Goal: Transaction & Acquisition: Purchase product/service

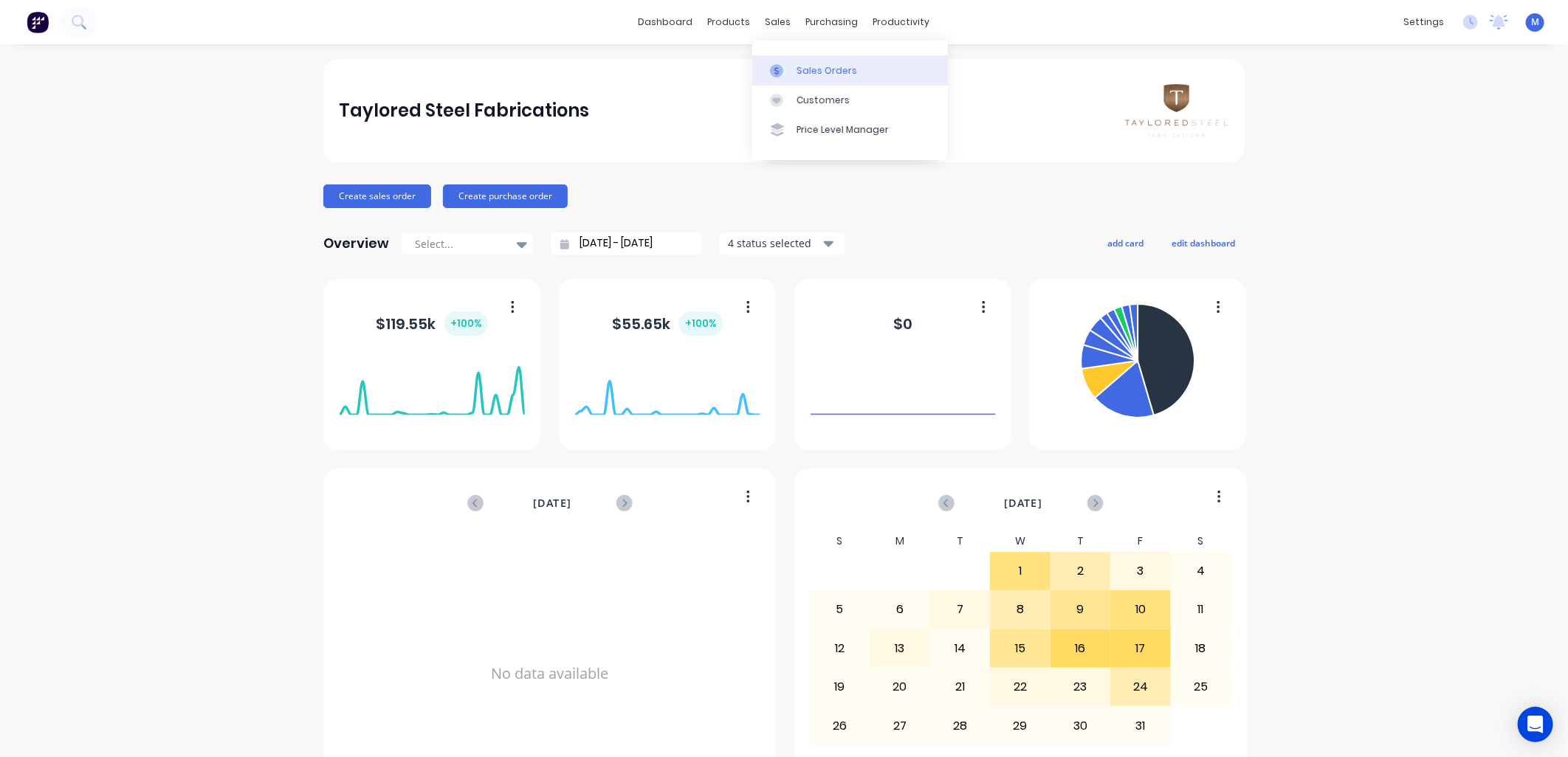
click at [787, 64] on div at bounding box center [781, 71] width 22 height 13
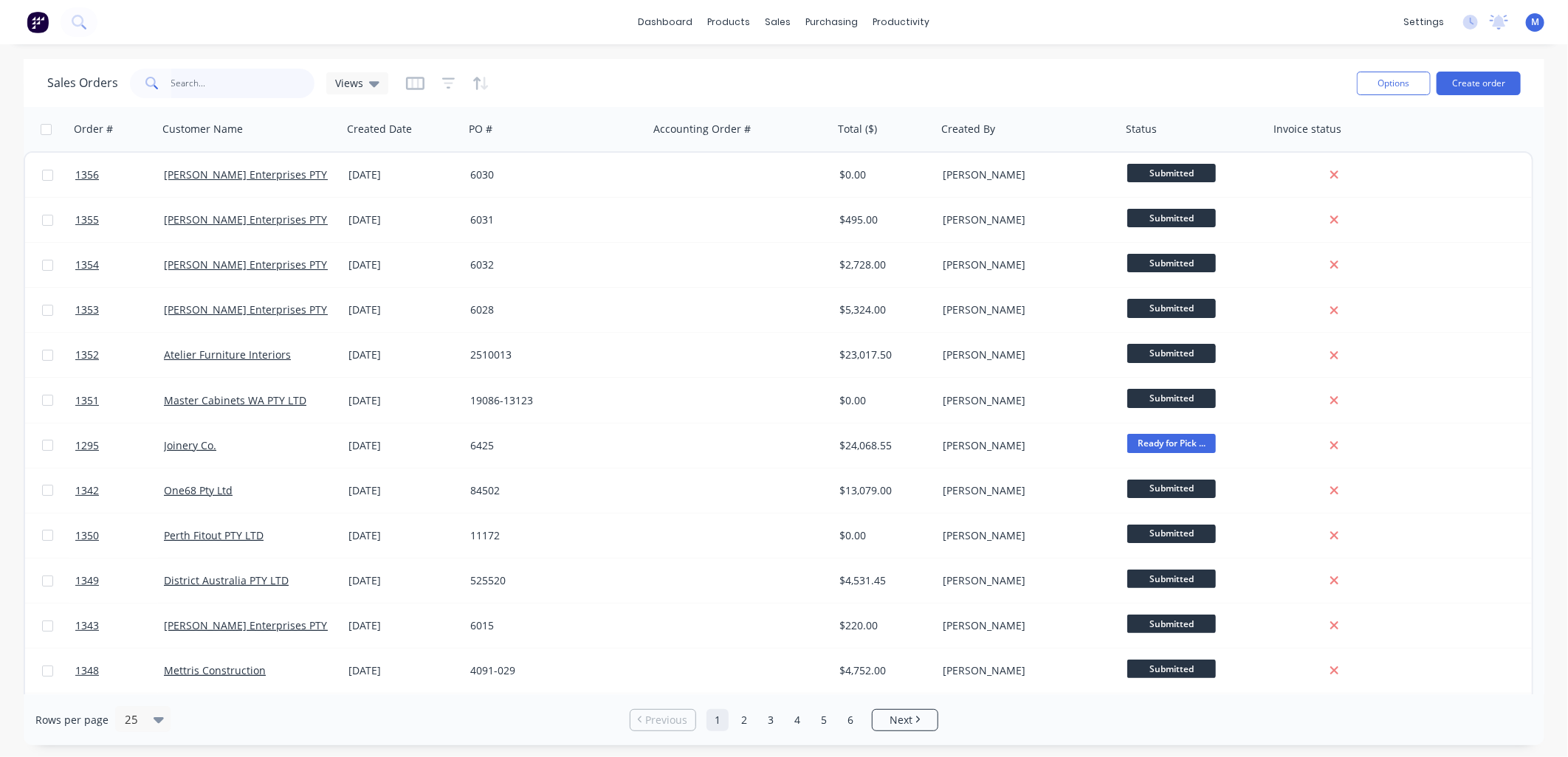
click at [211, 88] on input "text" at bounding box center [243, 83] width 144 height 29
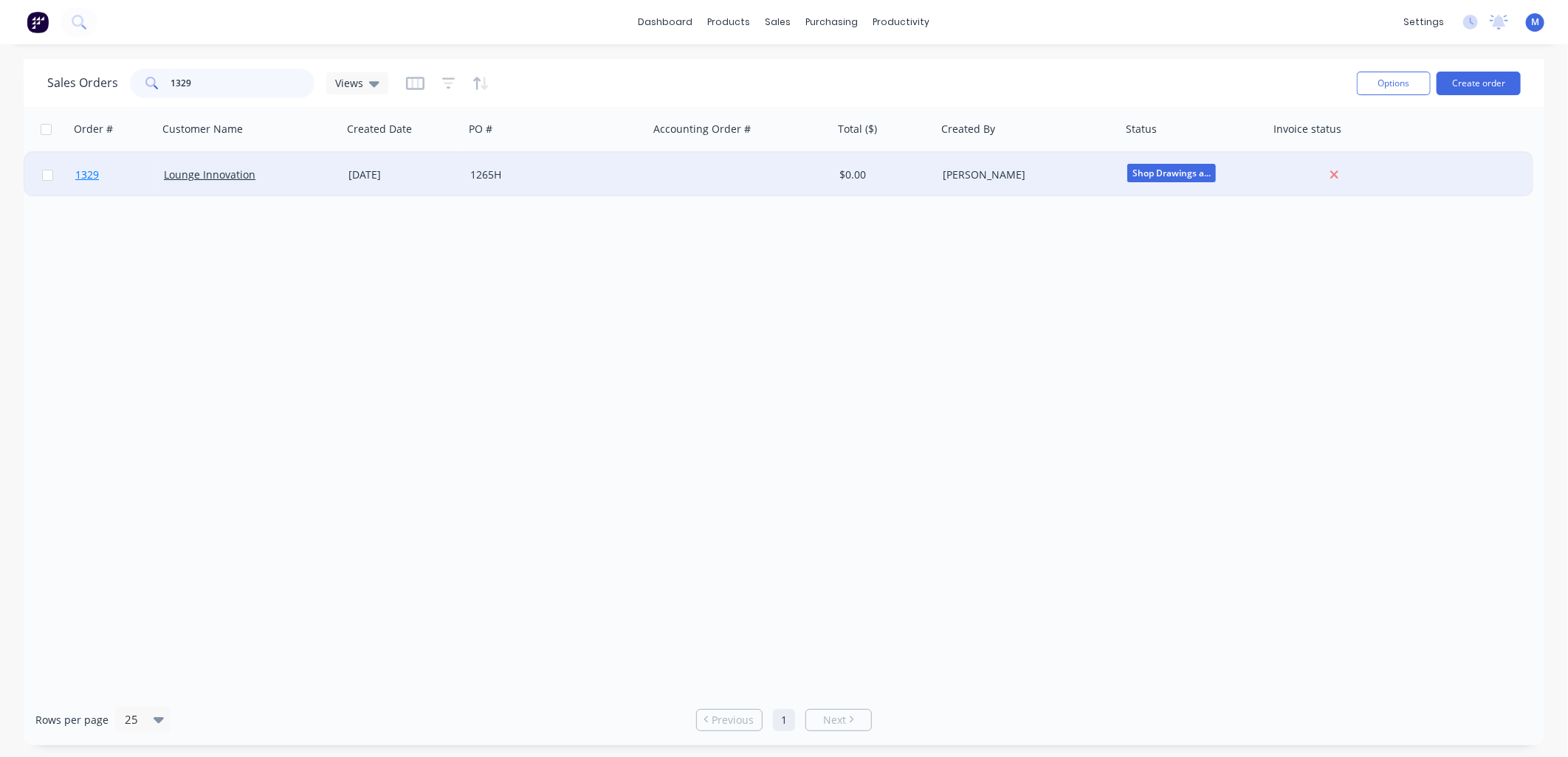
type input "1329"
click at [97, 180] on span "1329" at bounding box center [87, 175] width 24 height 15
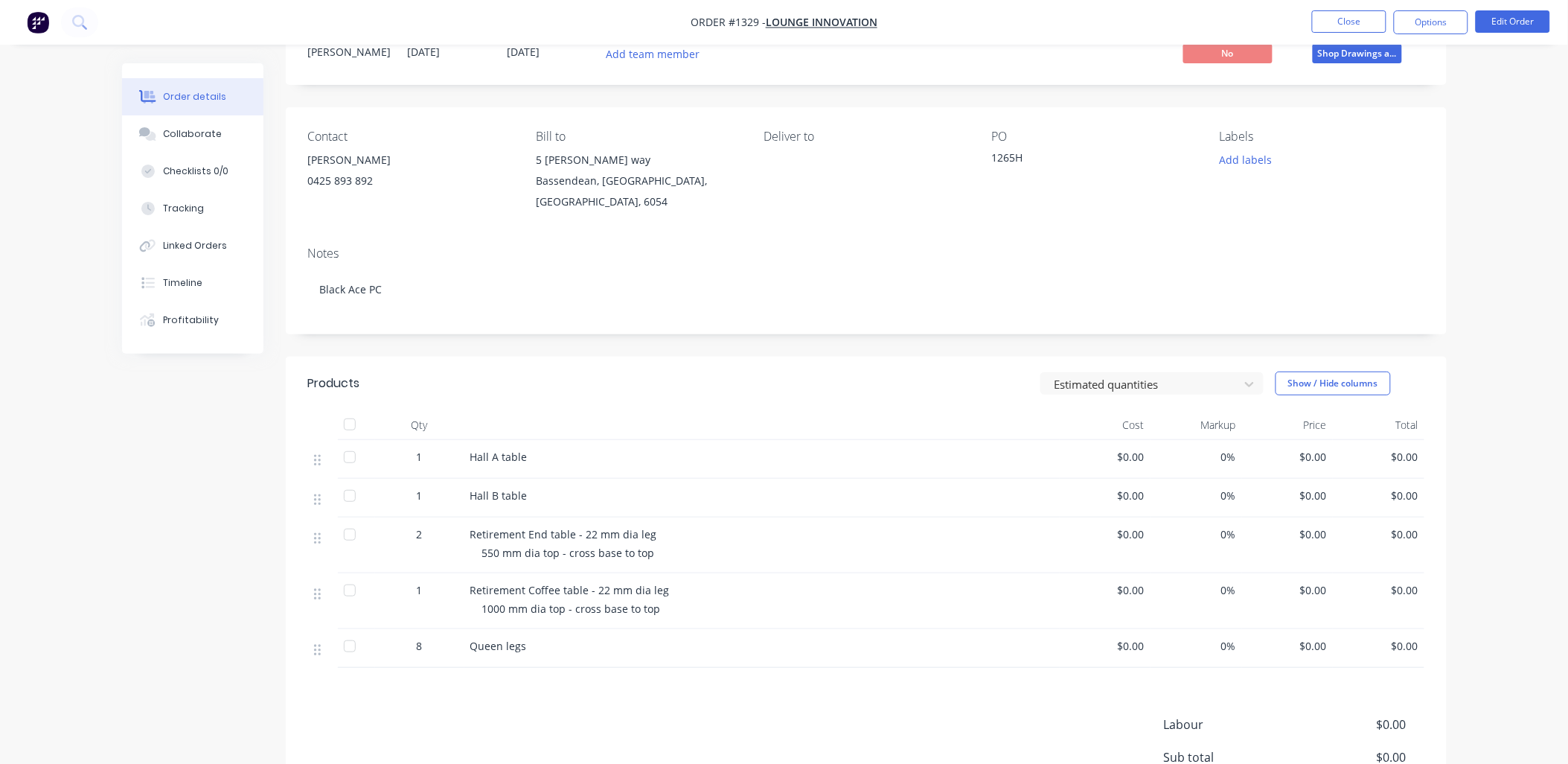
scroll to position [165, 0]
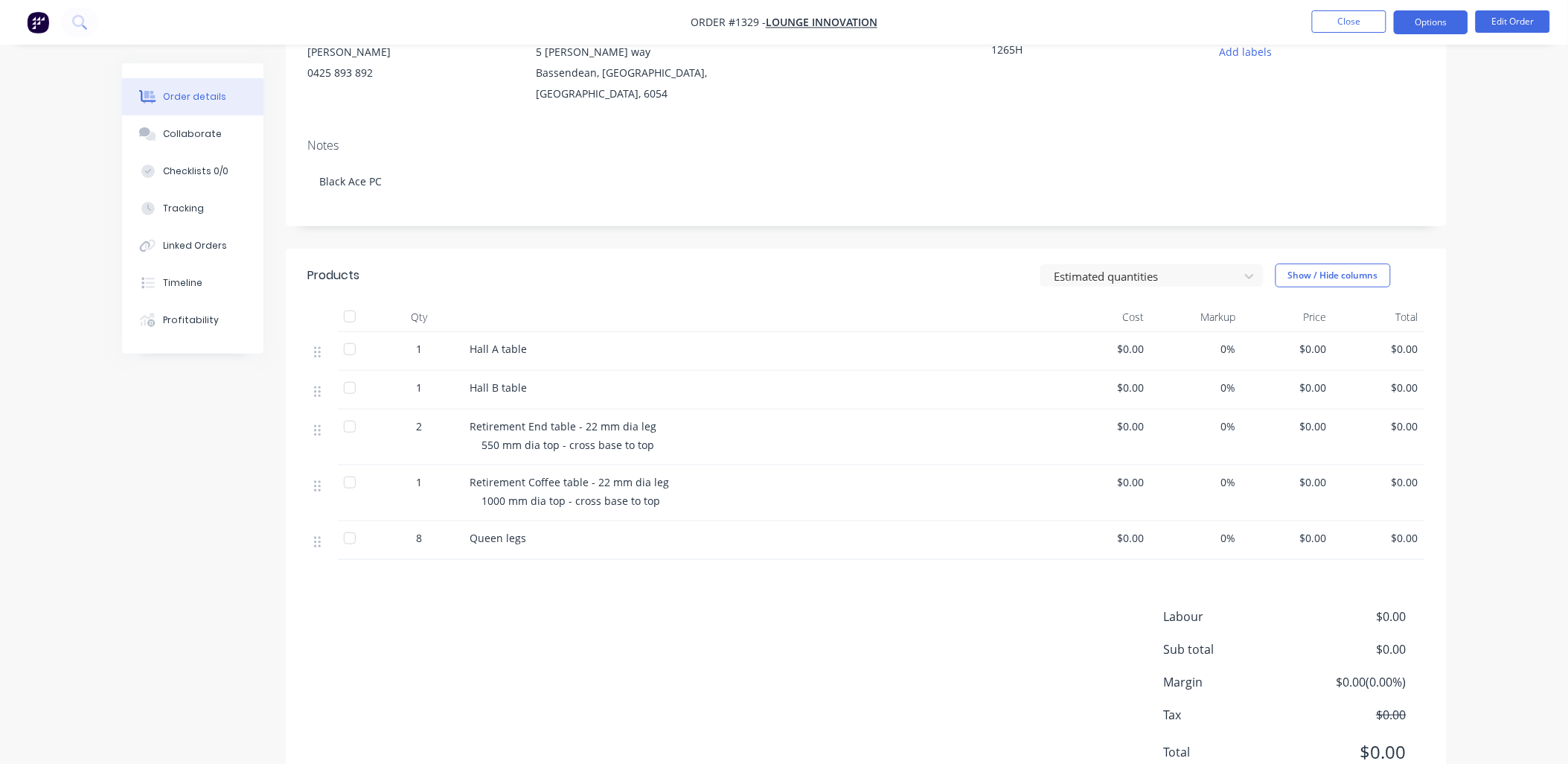
click at [1429, 29] on button "Options" at bounding box center [1431, 23] width 75 height 24
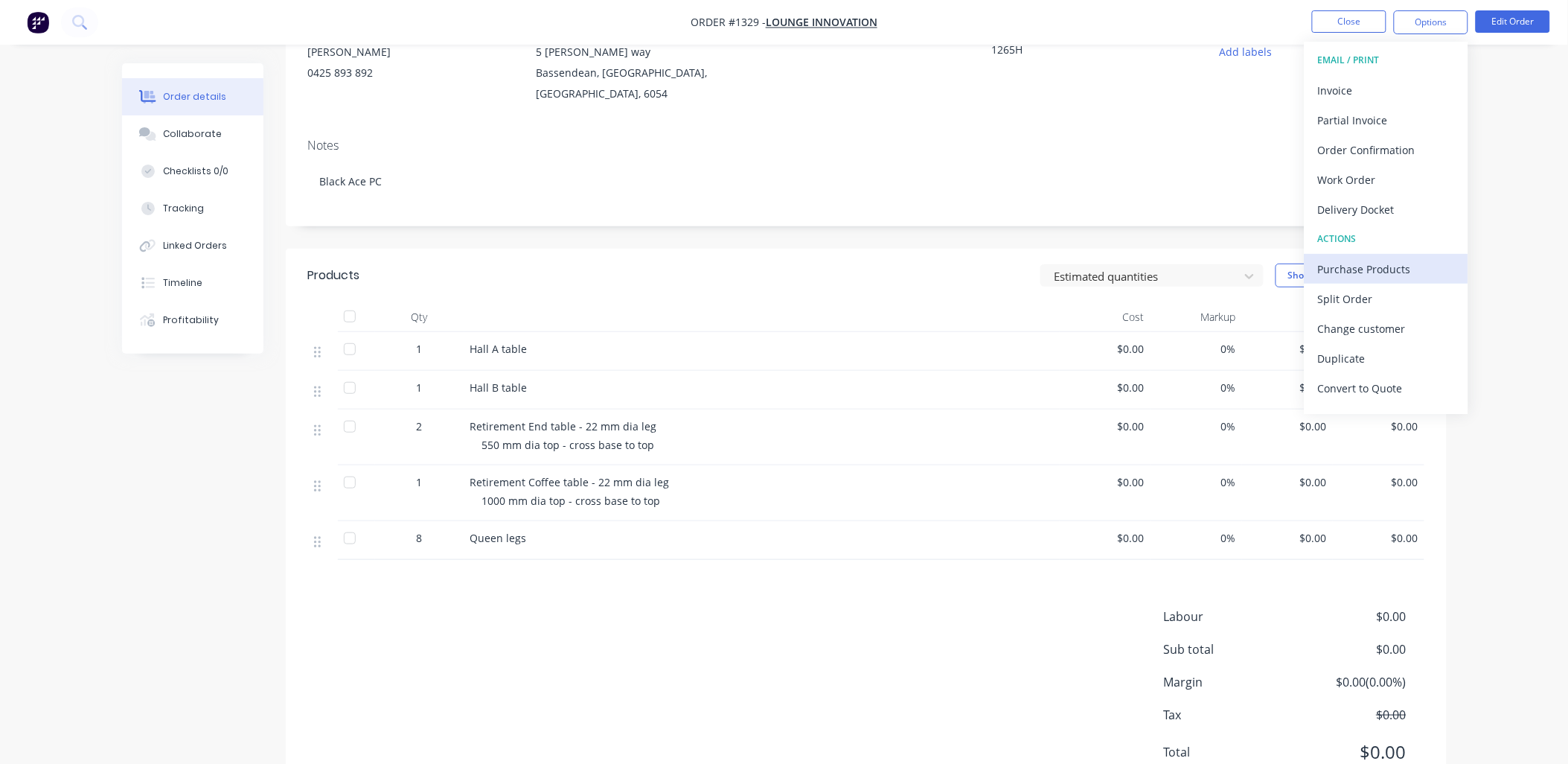
click at [1358, 269] on div "Purchase Products" at bounding box center [1386, 269] width 137 height 22
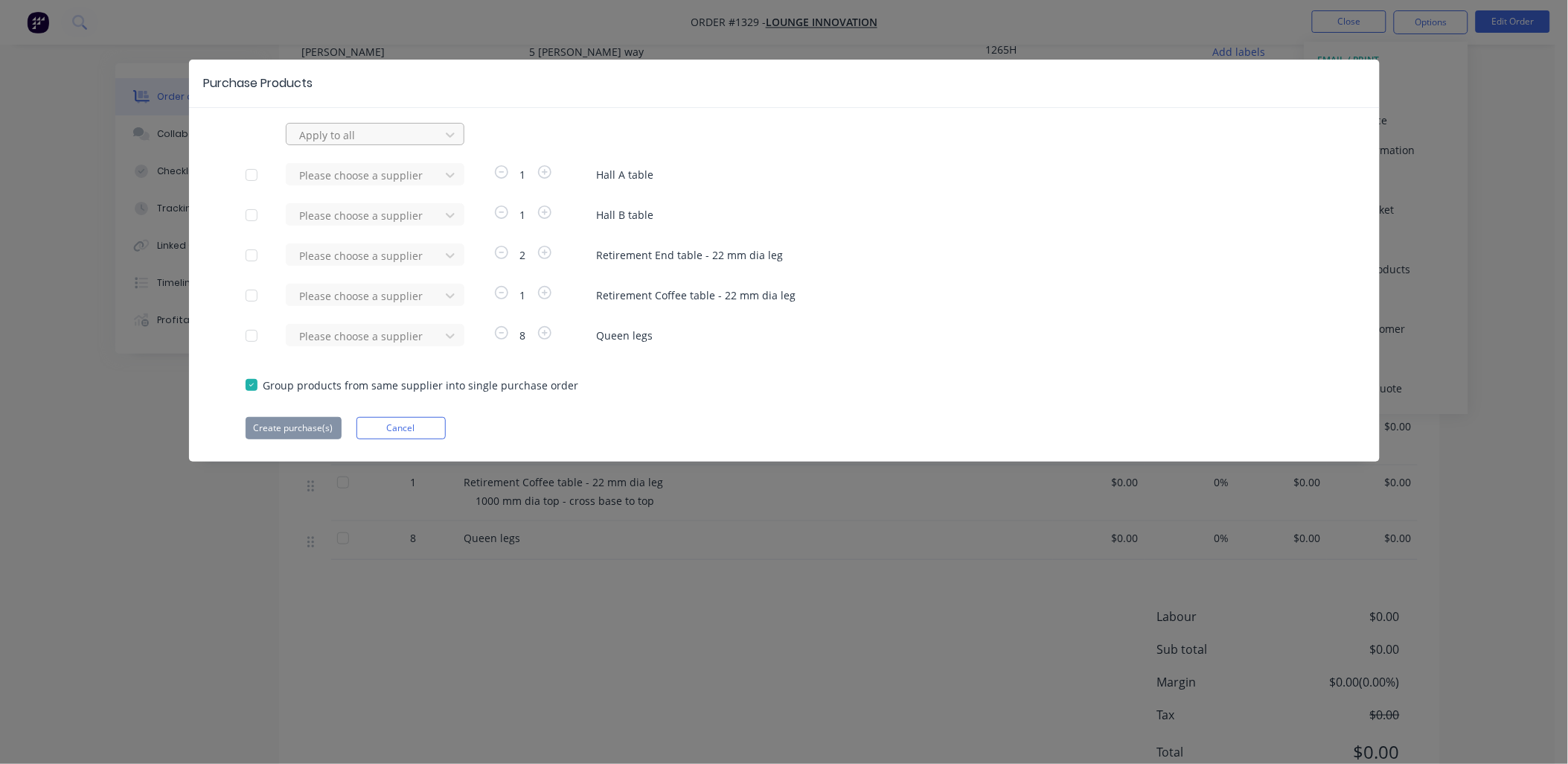
click at [429, 138] on div at bounding box center [366, 135] width 134 height 19
click at [332, 323] on div "raynbow powder coating" at bounding box center [375, 336] width 179 height 28
click at [318, 432] on button "Create purchase(s)" at bounding box center [293, 428] width 96 height 23
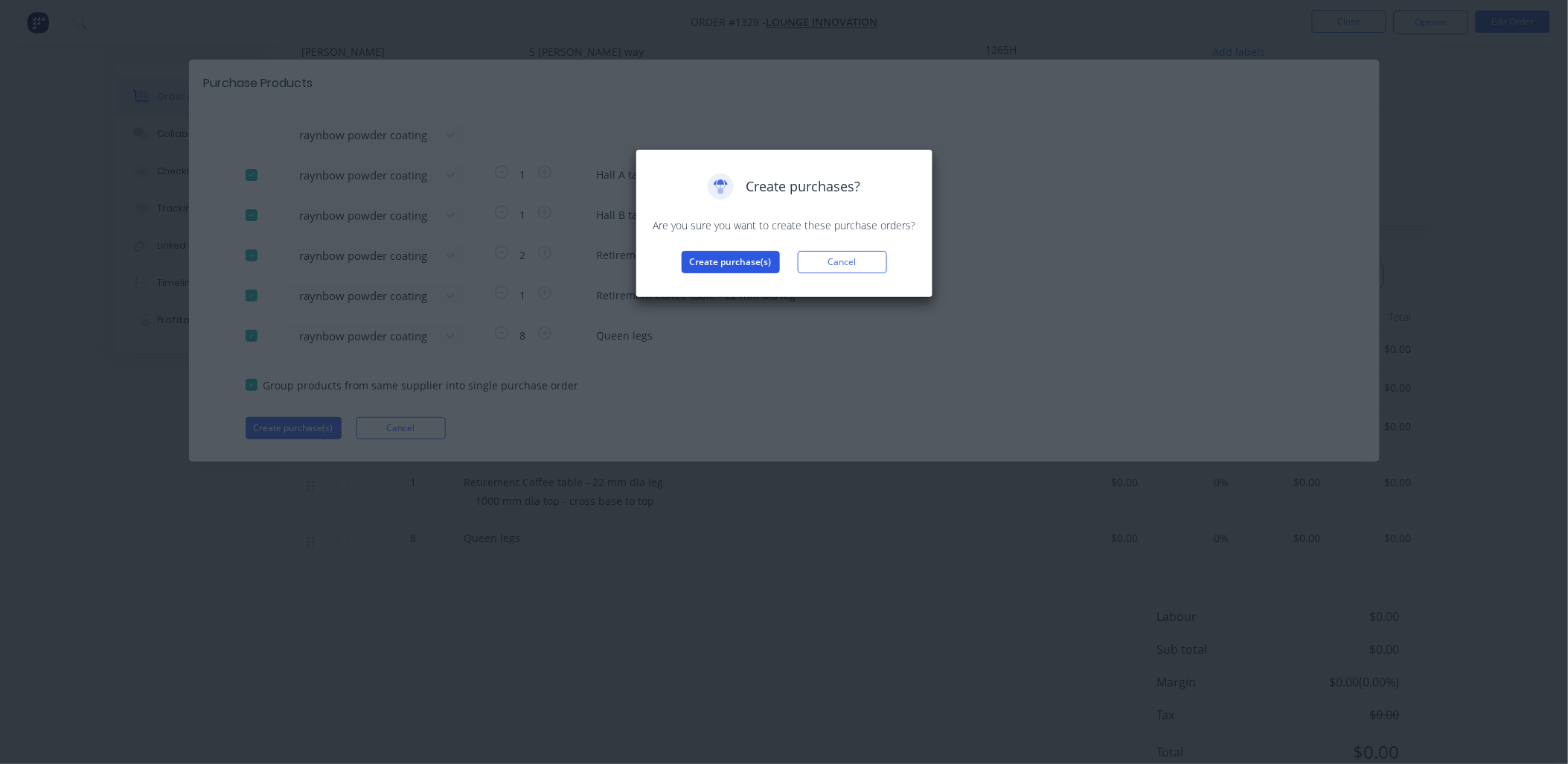
click at [708, 266] on button "Create purchase(s)" at bounding box center [730, 262] width 98 height 23
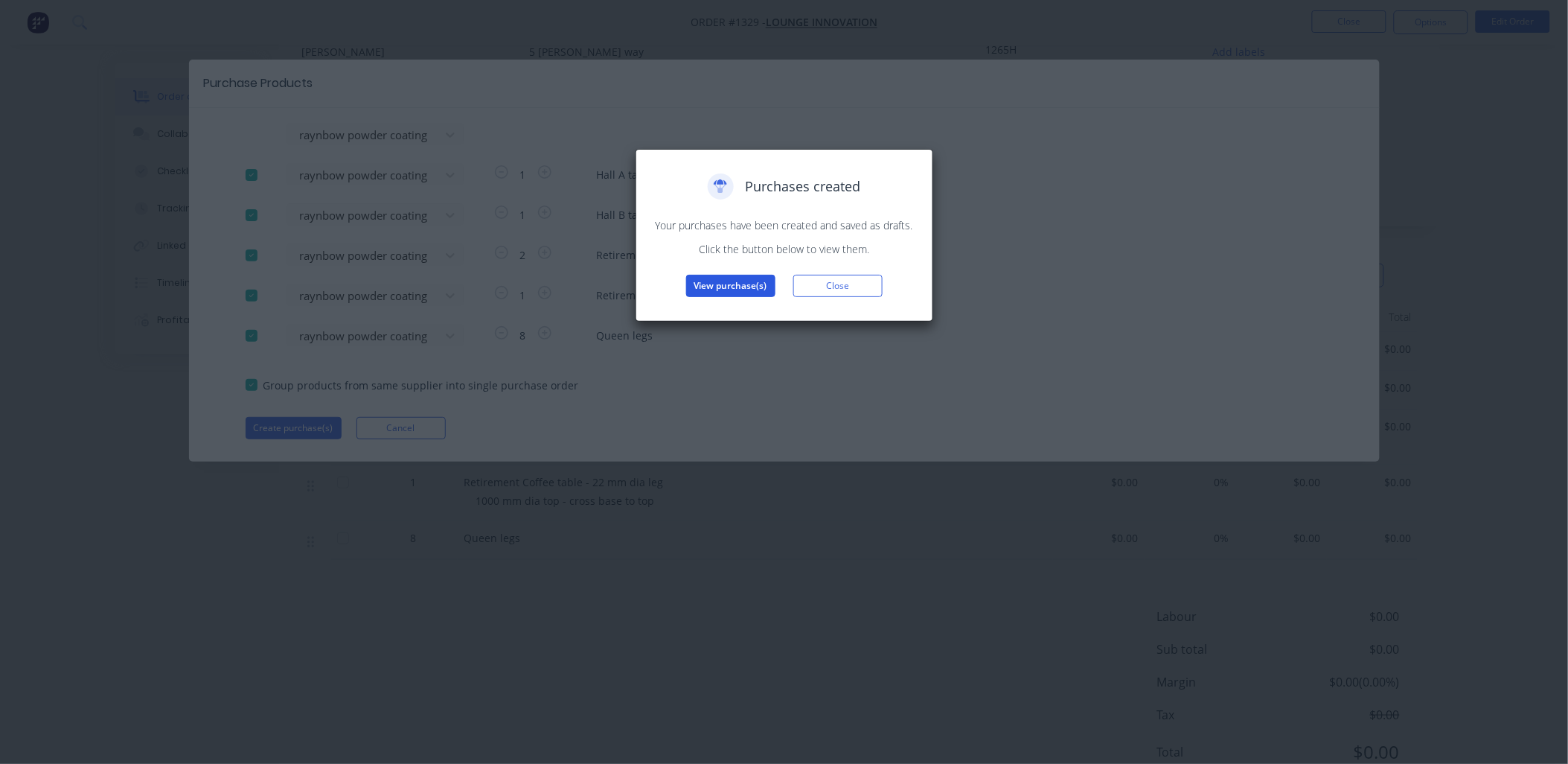
click at [733, 275] on button "View purchase(s)" at bounding box center [730, 286] width 89 height 23
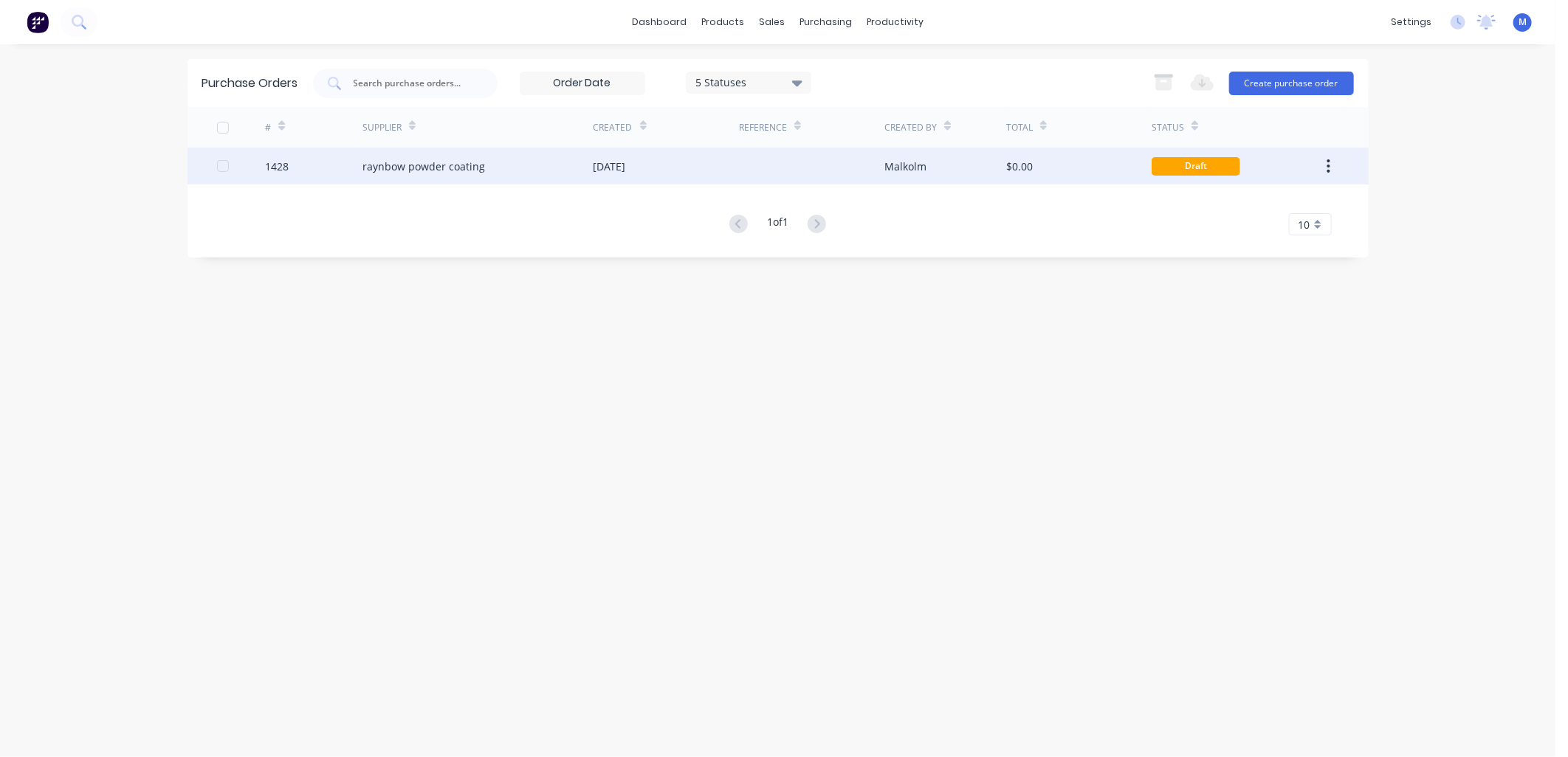
click at [935, 159] on div "Malkolm" at bounding box center [944, 165] width 122 height 37
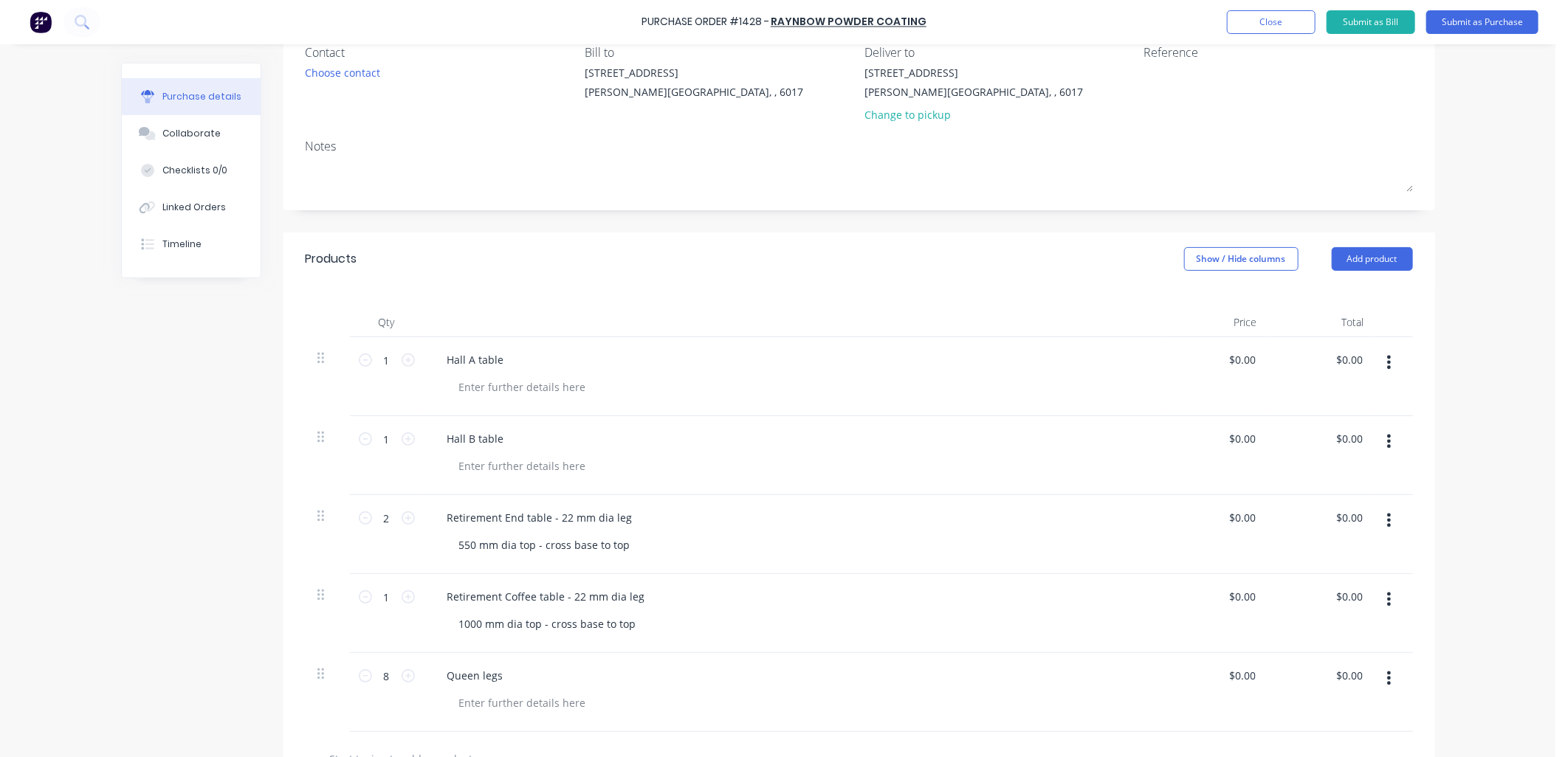
scroll to position [164, 0]
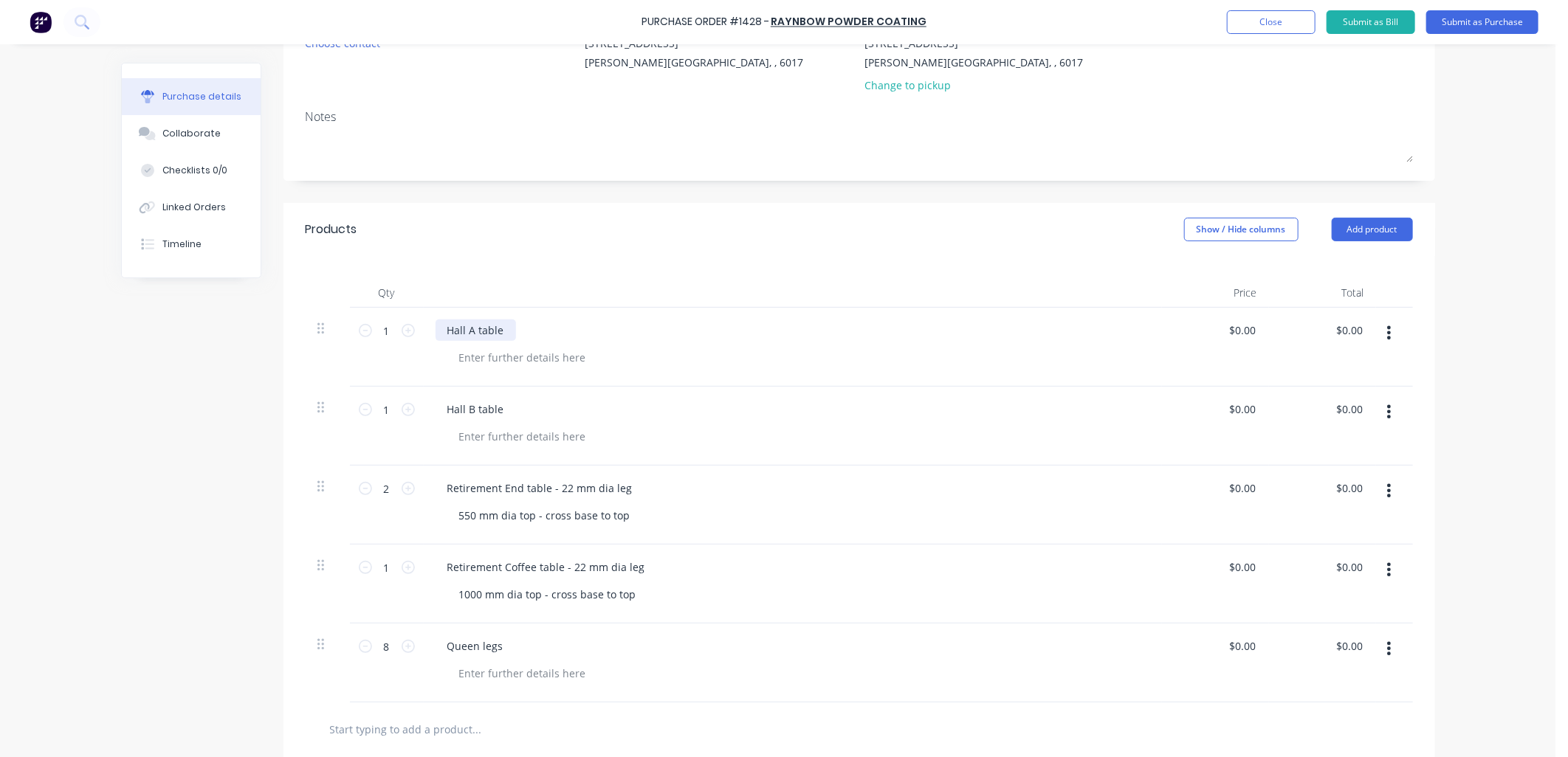
click at [502, 332] on div "Hall A table" at bounding box center [476, 330] width 81 height 22
click at [548, 358] on div at bounding box center [522, 357] width 150 height 22
click at [496, 414] on div "Hall B table" at bounding box center [476, 409] width 81 height 22
click at [517, 410] on div "Hall B table - 20square tube" at bounding box center [516, 409] width 162 height 22
click at [534, 438] on div at bounding box center [522, 436] width 150 height 22
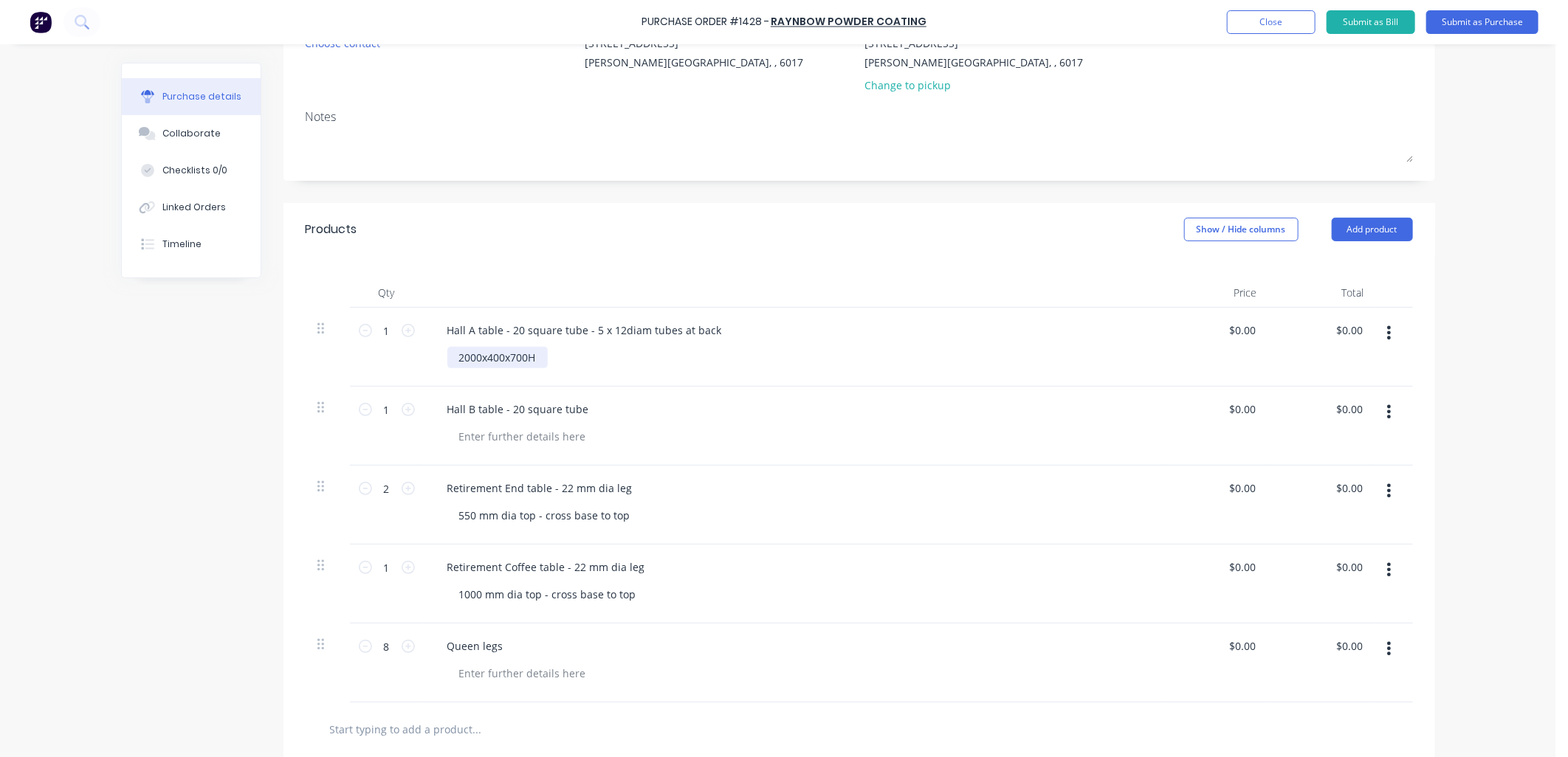
click at [539, 359] on div "2000x400x700H" at bounding box center [497, 357] width 100 height 22
click at [750, 516] on div "550 mm dia top - cross base to top" at bounding box center [799, 515] width 703 height 22
click at [561, 436] on div at bounding box center [522, 436] width 150 height 22
click at [706, 455] on div "Hall B table - 20 square tube 2000x400x700H - 12.4L/M" at bounding box center [793, 426] width 738 height 79
click at [627, 489] on div "Retirement End table - 22 mm dia leg" at bounding box center [539, 488] width 209 height 22
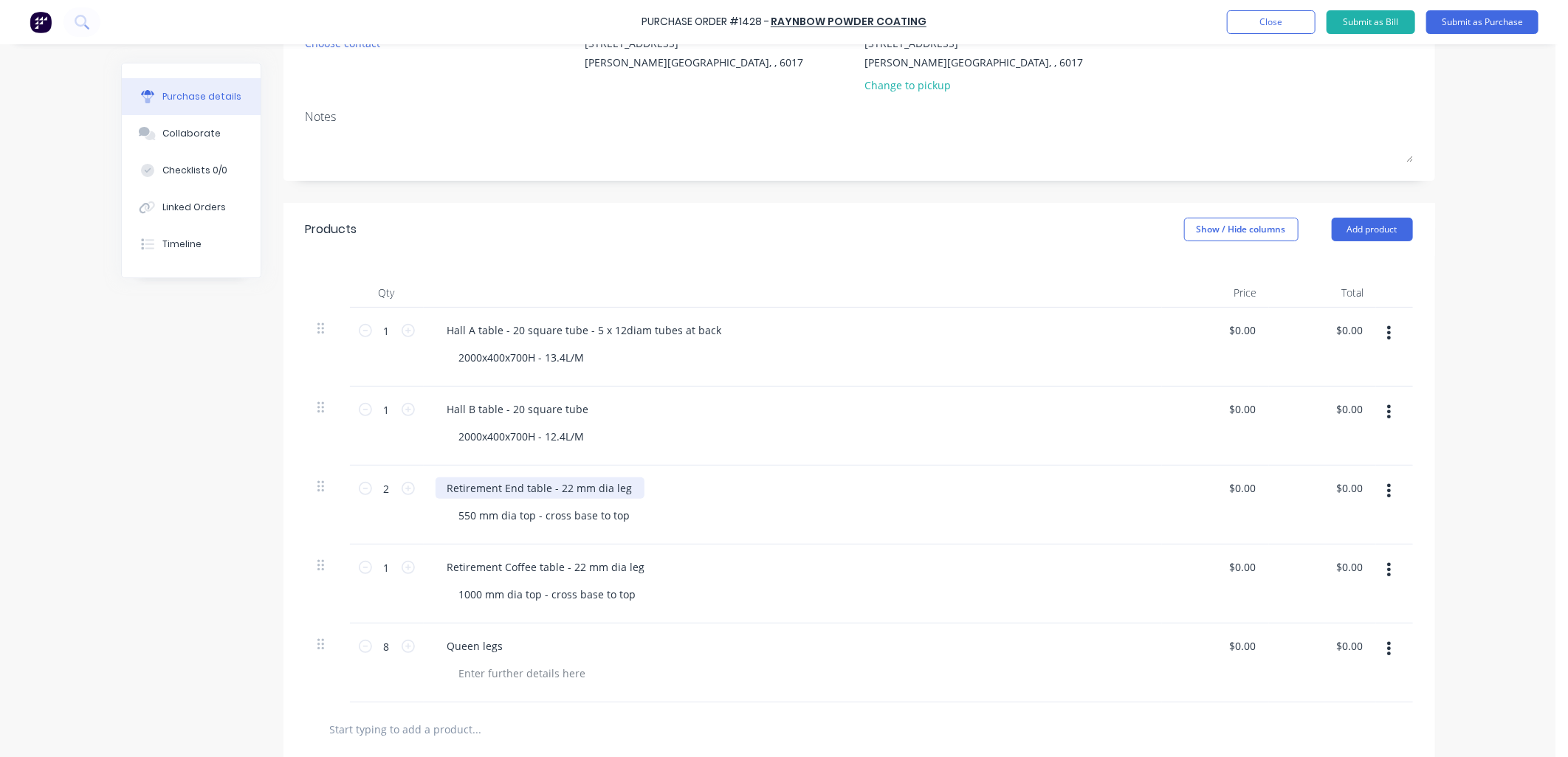
click at [550, 489] on div "Retirement End table - 22 mm dia leg" at bounding box center [539, 488] width 209 height 22
click at [562, 564] on div "Retirement Coffee table - 22 mm dia leg" at bounding box center [546, 566] width 221 height 22
click at [638, 526] on div "550 mm dia top - cross base to top" at bounding box center [799, 515] width 703 height 22
drag, startPoint x: 621, startPoint y: 516, endPoint x: 449, endPoint y: 517, distance: 172.0
click at [449, 517] on div "550 mm dia top - cross base to top" at bounding box center [544, 515] width 195 height 22
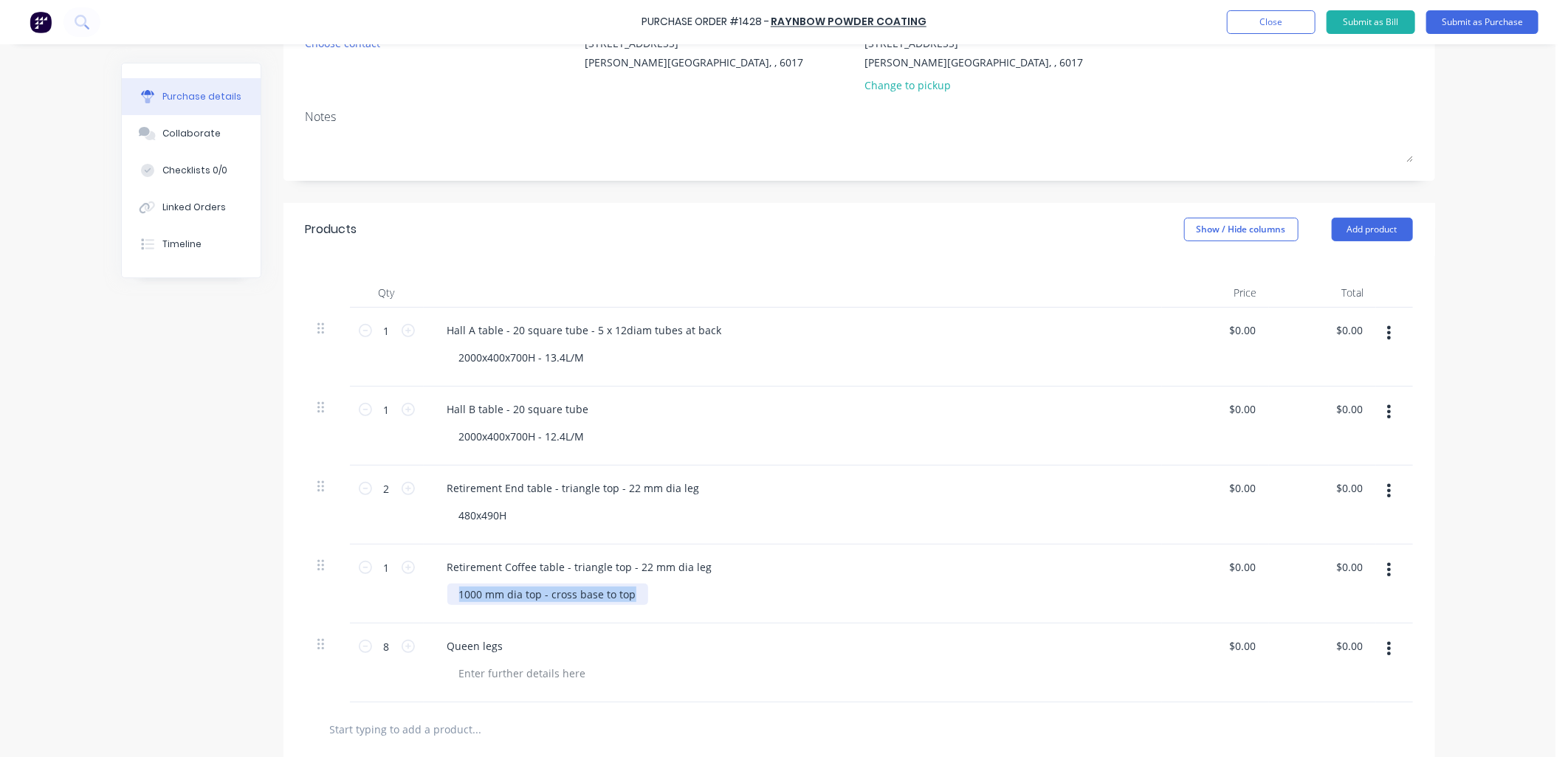
drag, startPoint x: 624, startPoint y: 599, endPoint x: 422, endPoint y: 592, distance: 202.1
click at [424, 592] on div "Retirement Coffee table - triangle top - 22 mm dia leg 1000 mm dia top - cross …" at bounding box center [793, 584] width 738 height 79
click at [716, 612] on div "Retirement Coffee table - triangle top - 22 mm dia leg 870x300H" at bounding box center [793, 584] width 738 height 79
click at [513, 671] on div at bounding box center [522, 673] width 150 height 22
click at [517, 646] on div "Queen legs" at bounding box center [792, 646] width 714 height 22
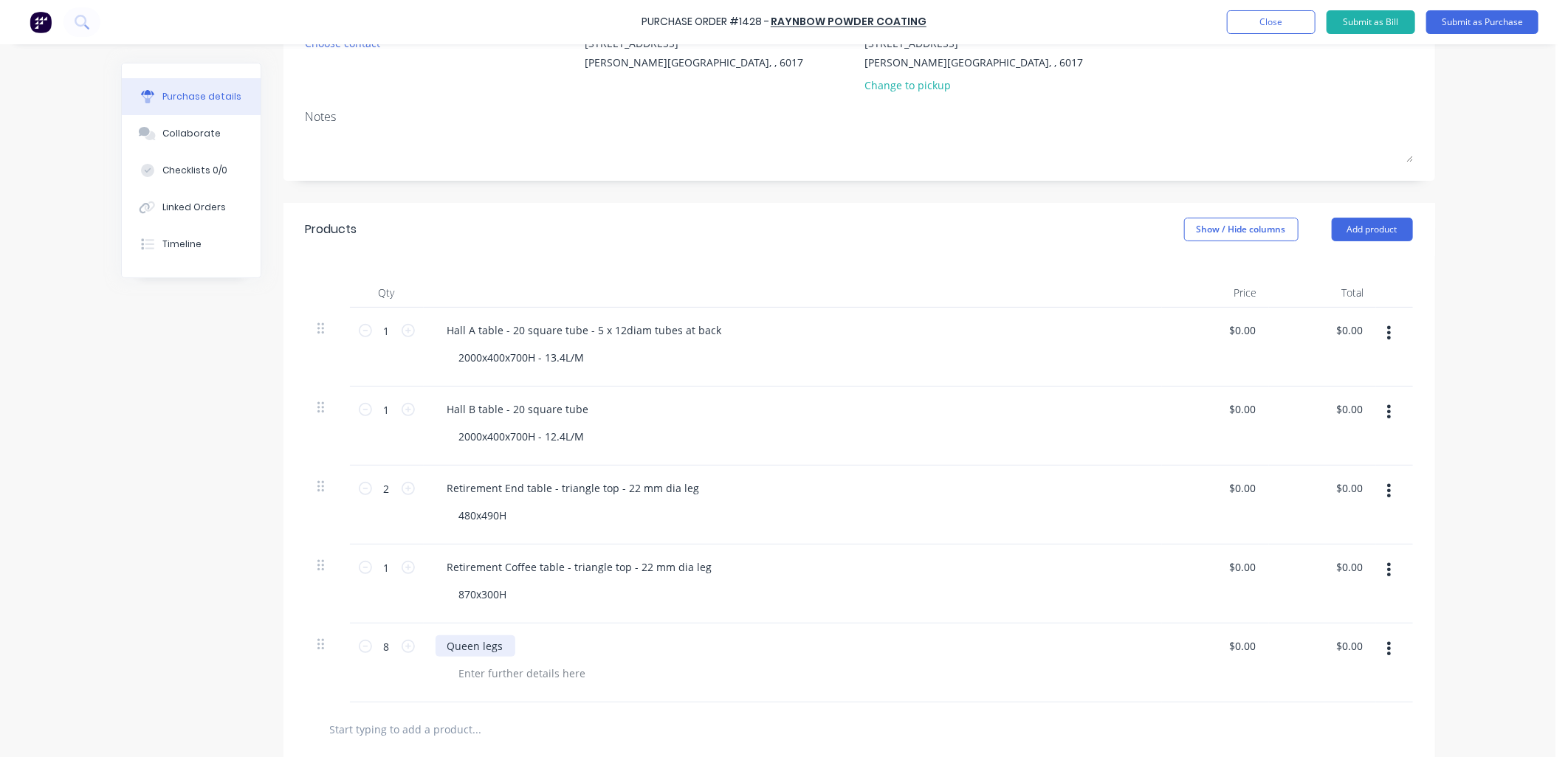
click at [505, 650] on div "Queen legs" at bounding box center [475, 646] width 80 height 22
click at [520, 679] on div at bounding box center [522, 673] width 150 height 22
click at [583, 686] on div "Queen legs - 10mm thick 225mm High" at bounding box center [793, 663] width 738 height 79
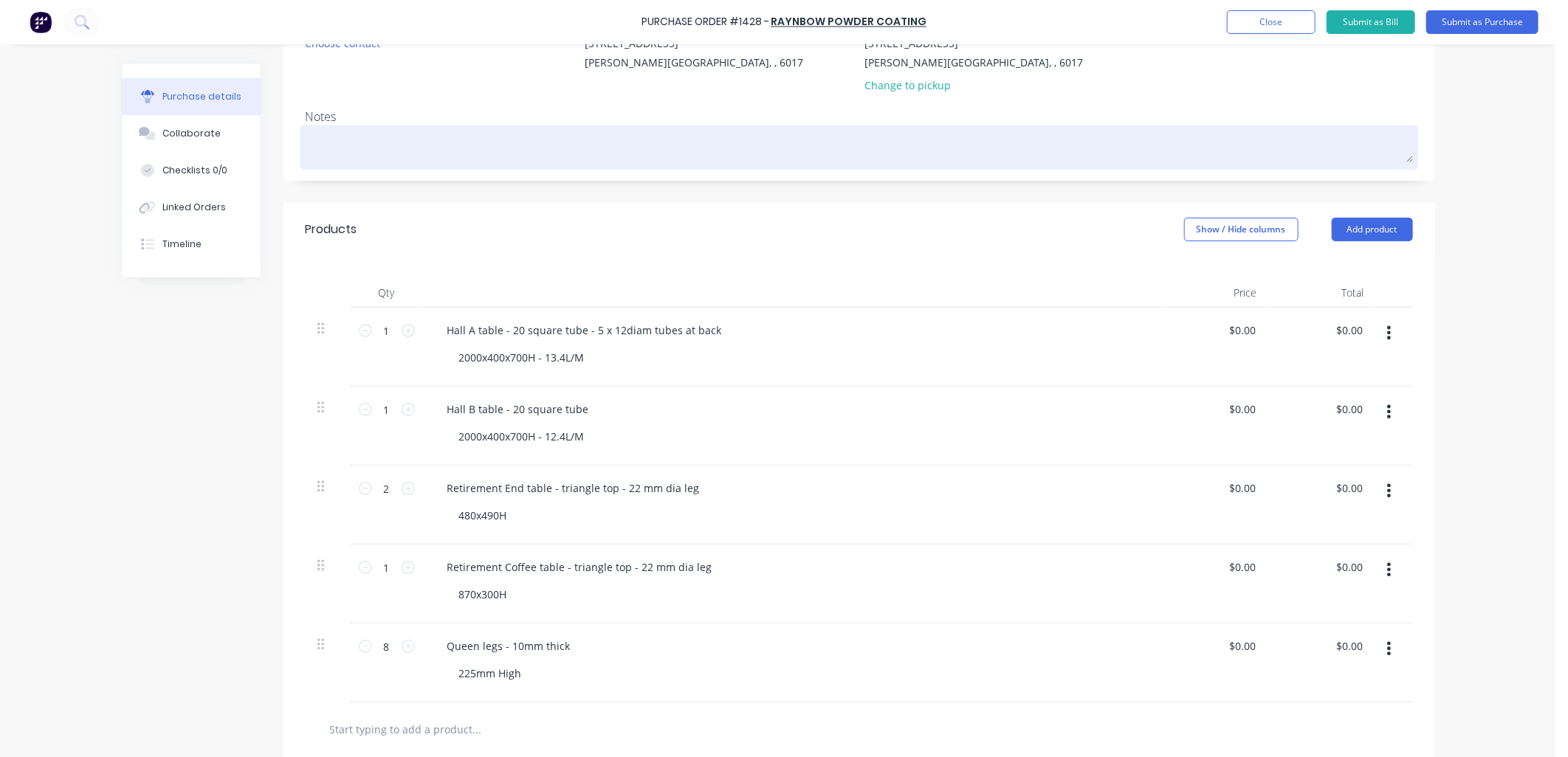
click at [504, 150] on textarea at bounding box center [859, 146] width 1107 height 33
type textarea "x"
type textarea "P"
type textarea "x"
type textarea "PC"
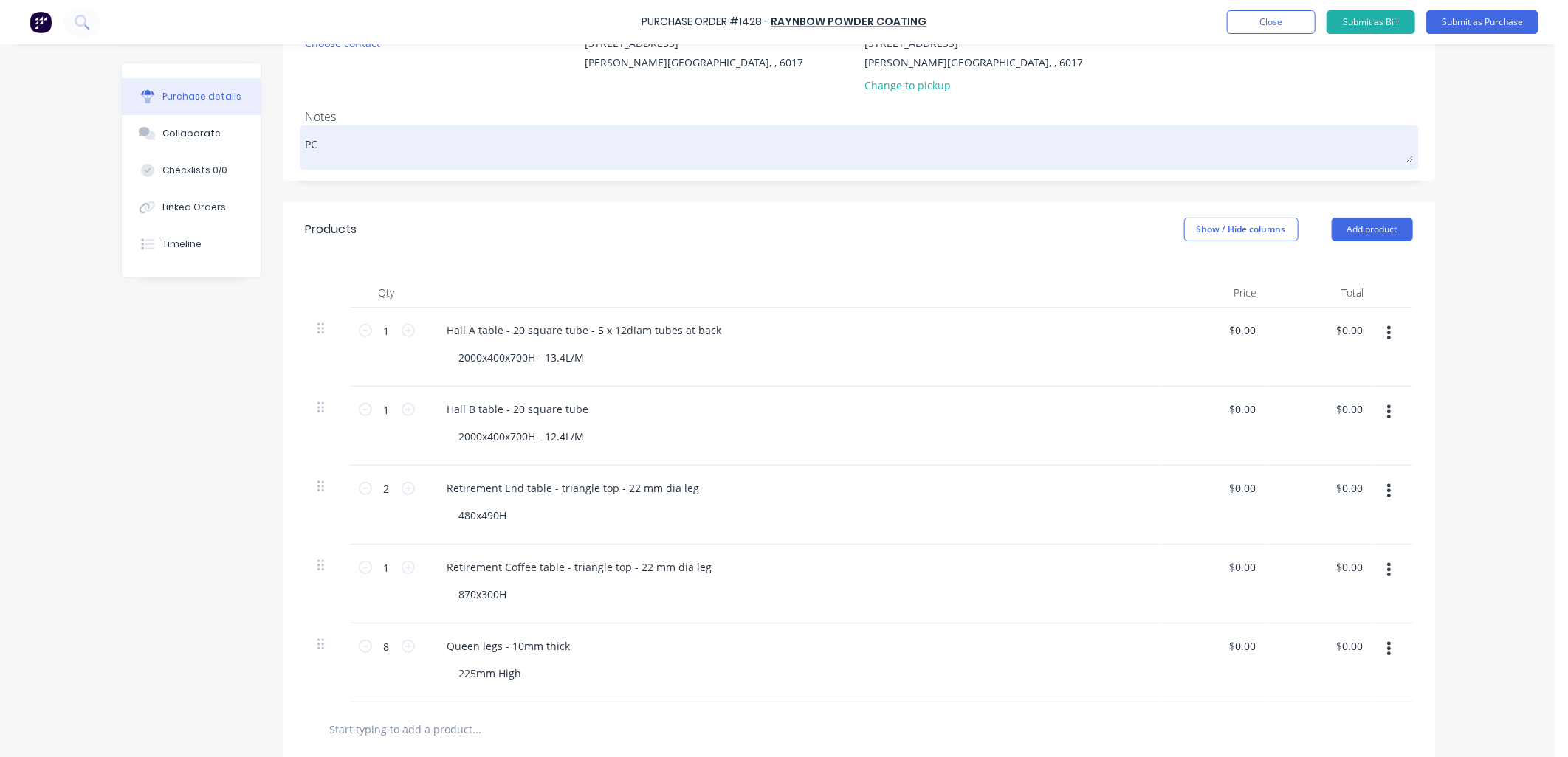
type textarea "x"
type textarea "PC"
type textarea "x"
type textarea "PC B"
type textarea "x"
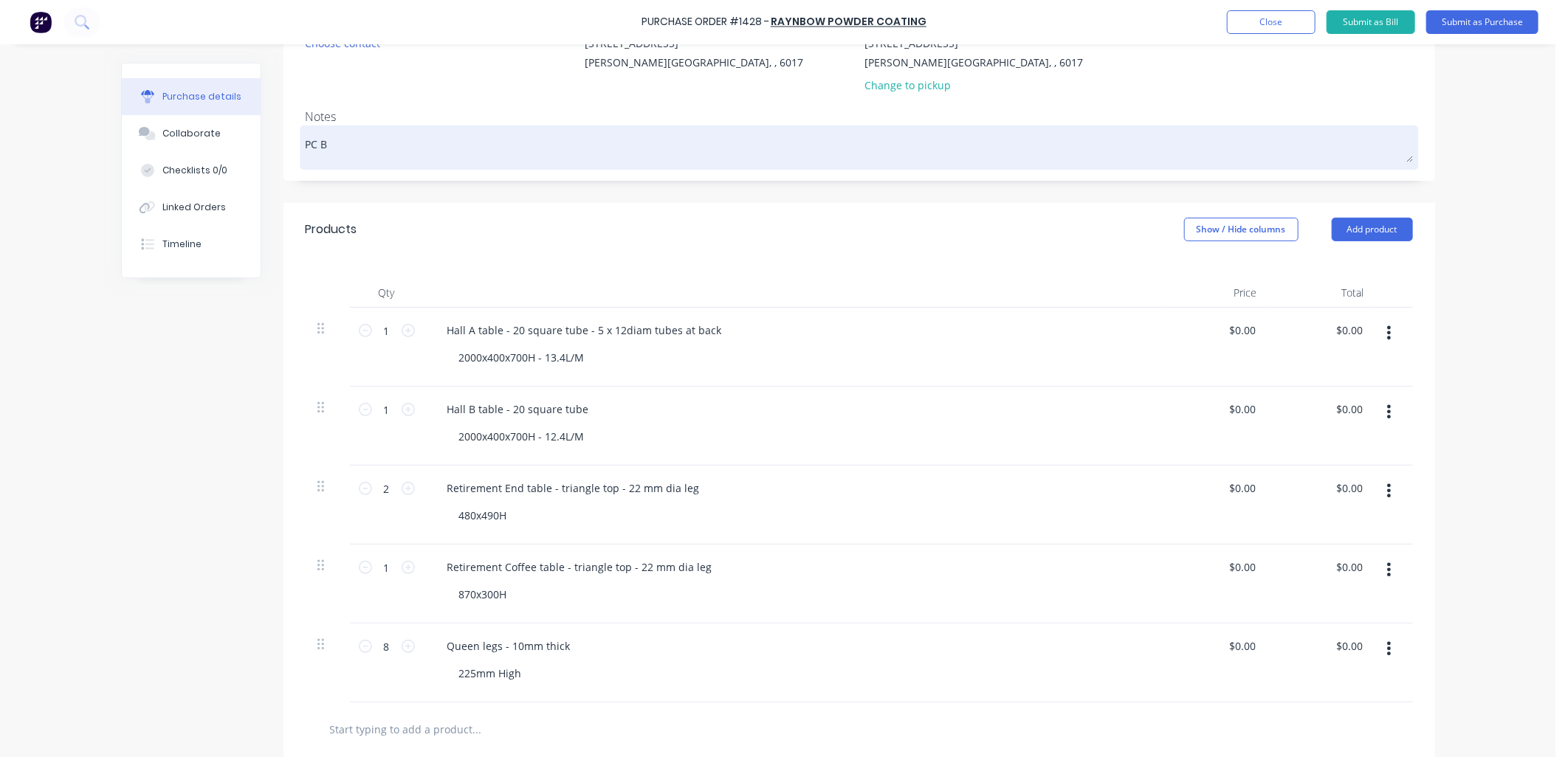
type textarea "PC Bl"
type textarea "x"
type textarea "PC Bla"
type textarea "x"
type textarea "PC Blac"
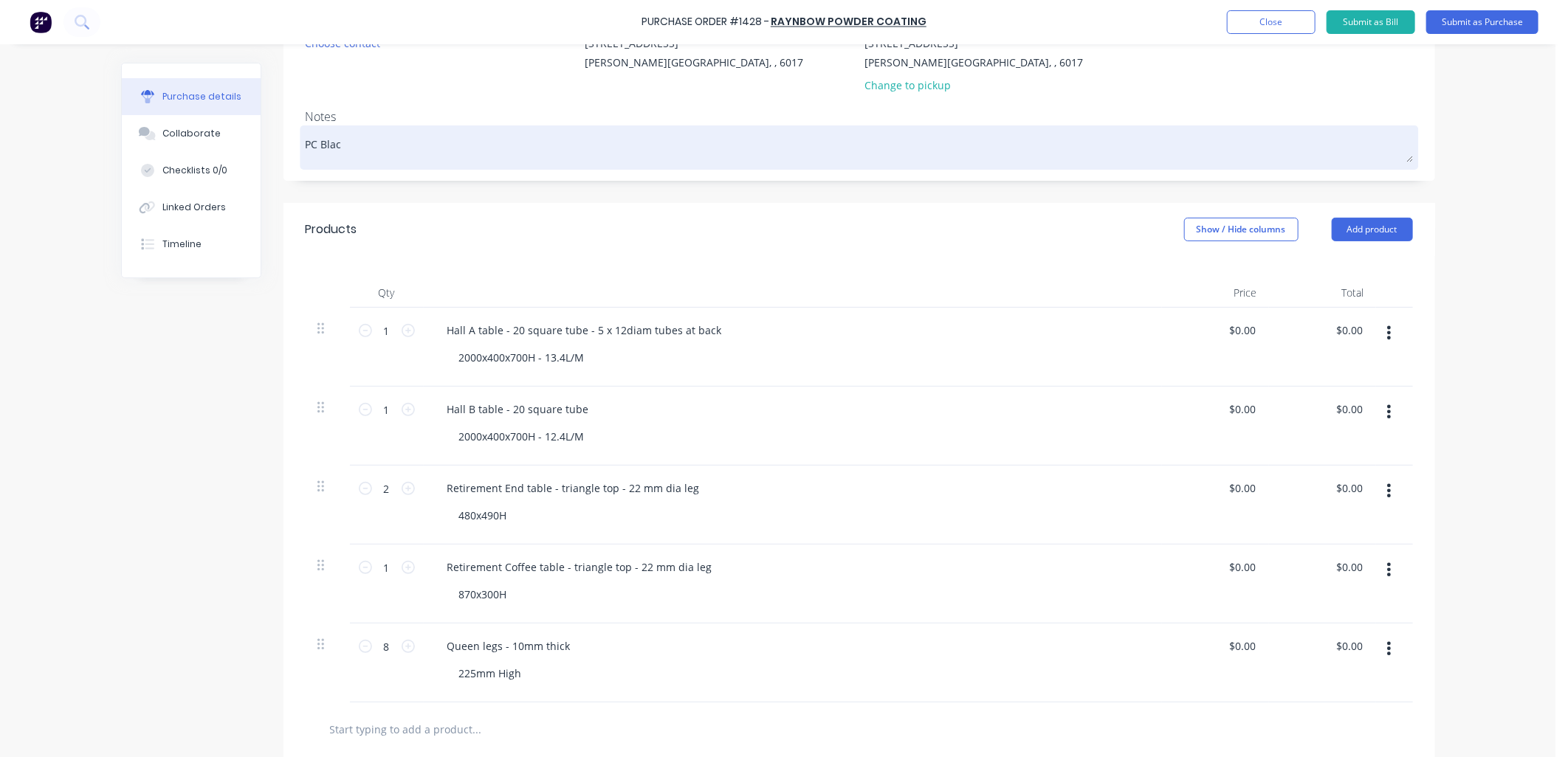
type textarea "x"
type textarea "PC Black"
type textarea "x"
type textarea "PC Black"
type textarea "x"
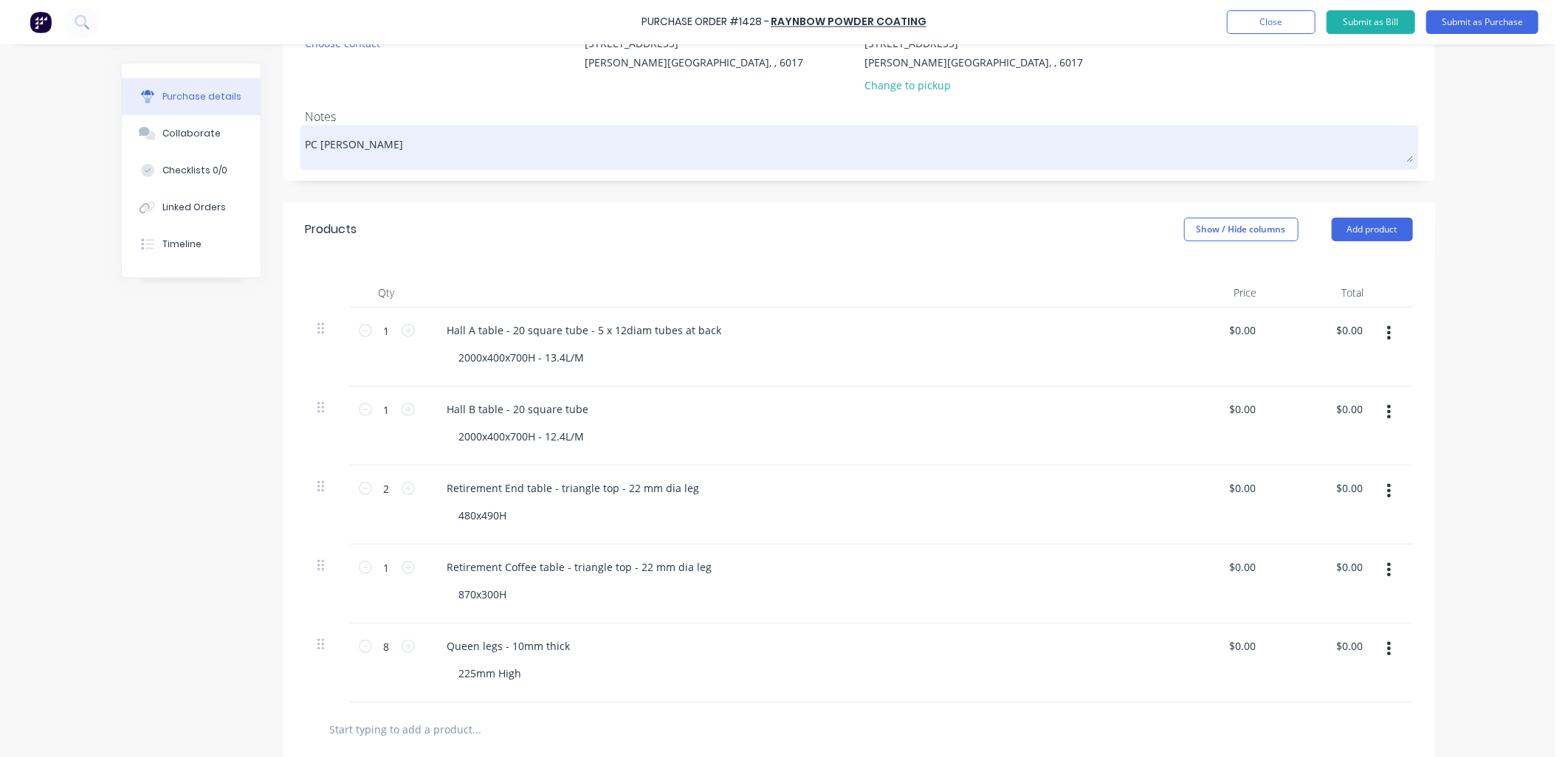
type textarea "PC Black A"
type textarea "x"
type textarea "PC Black Ac"
type textarea "x"
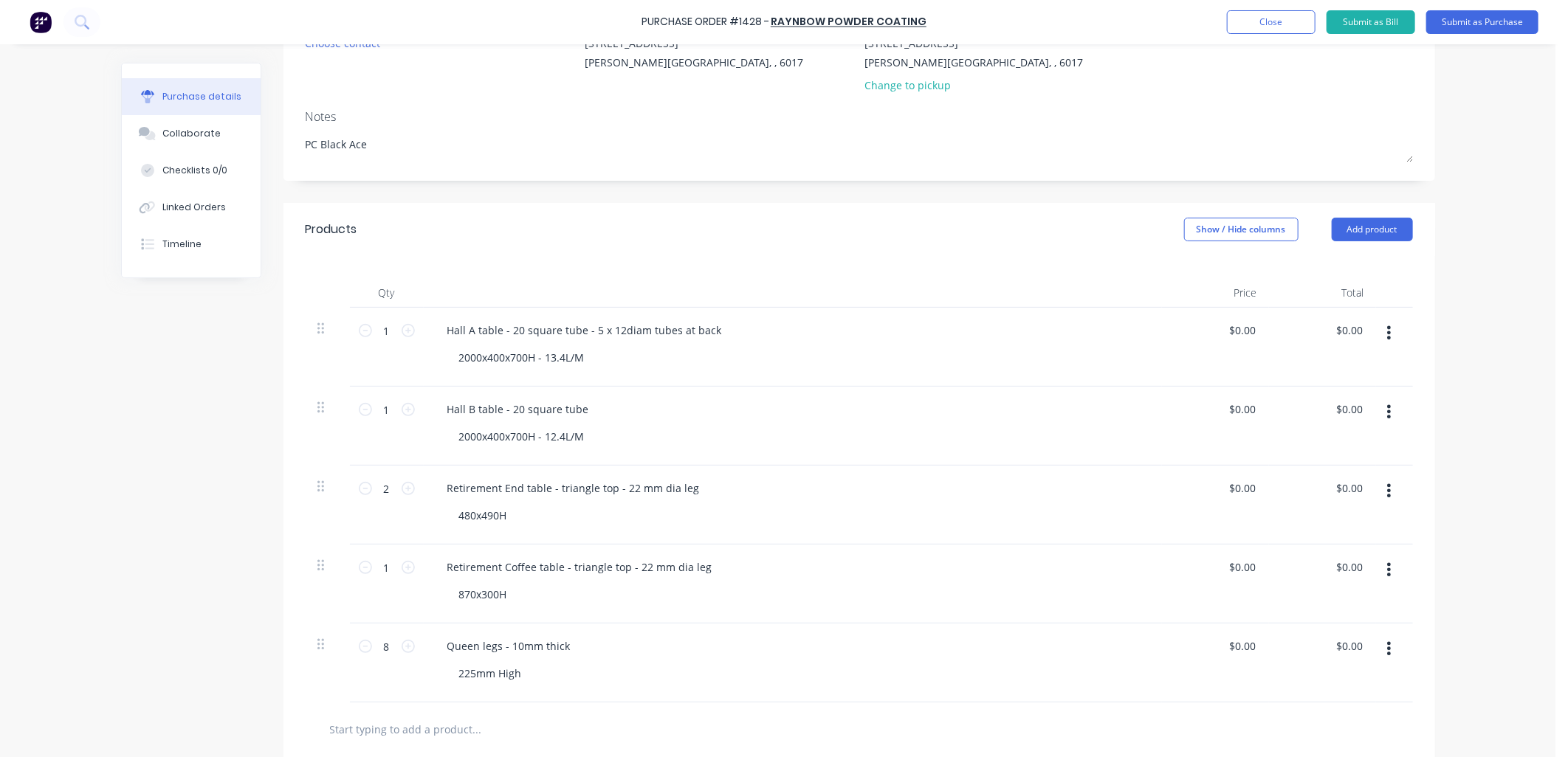
type textarea "PC Black Ace"
type textarea "x"
type textarea "PC Black Ace"
click at [533, 111] on div "Notes" at bounding box center [859, 117] width 1107 height 18
click at [502, 517] on div "480x490H" at bounding box center [483, 515] width 72 height 22
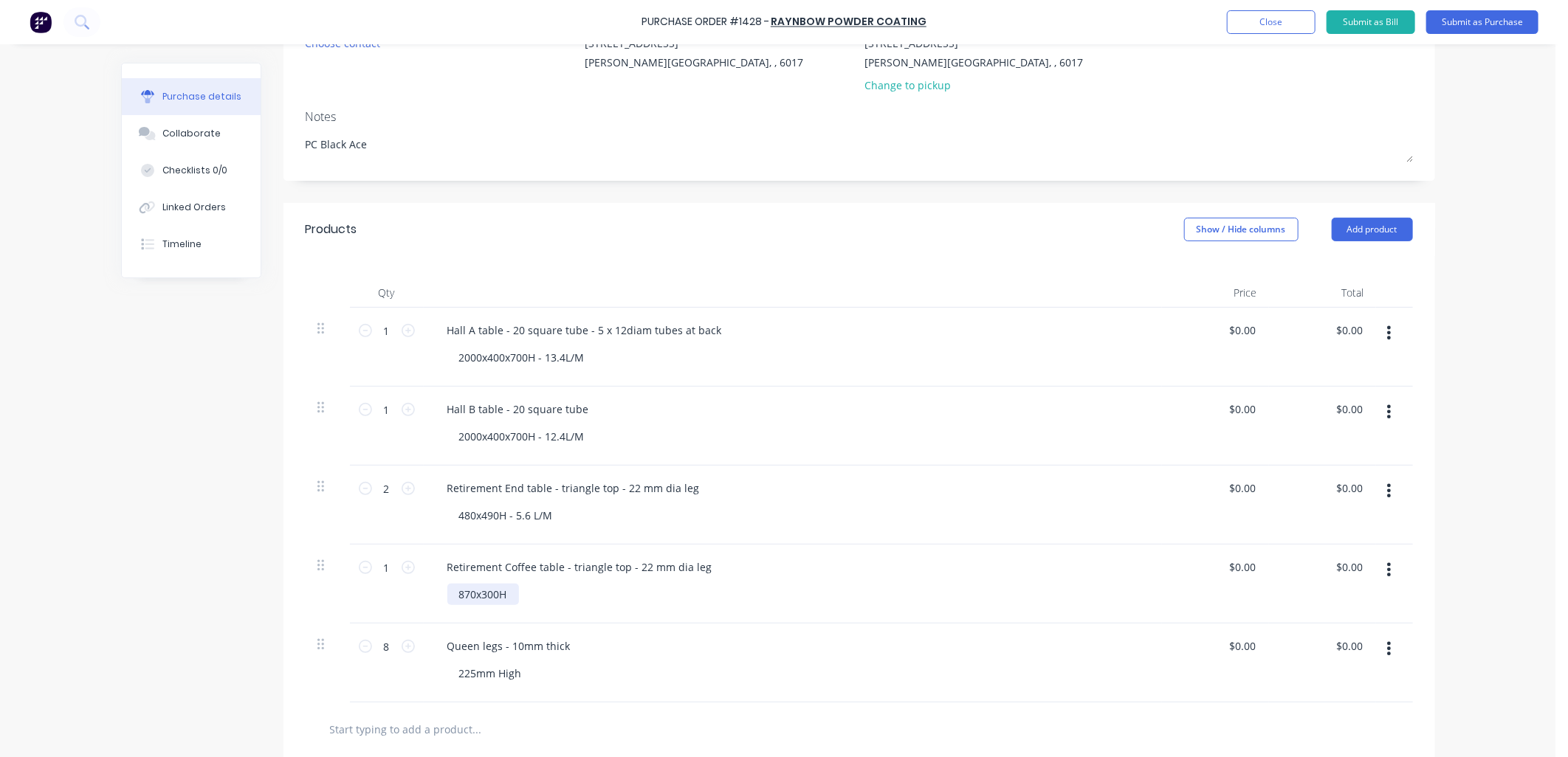
click at [504, 599] on div "870x300H" at bounding box center [483, 594] width 72 height 22
click at [728, 608] on div "Retirement Coffee table - triangle top - 22 mm dia leg 870x300H 3.2 L/M" at bounding box center [793, 584] width 738 height 79
click at [523, 674] on div "225mm High" at bounding box center [490, 673] width 86 height 22
type textarea "x"
click at [694, 697] on div "Queen legs - 10mm thick 225mm High - 1.8 L/M" at bounding box center [793, 663] width 738 height 79
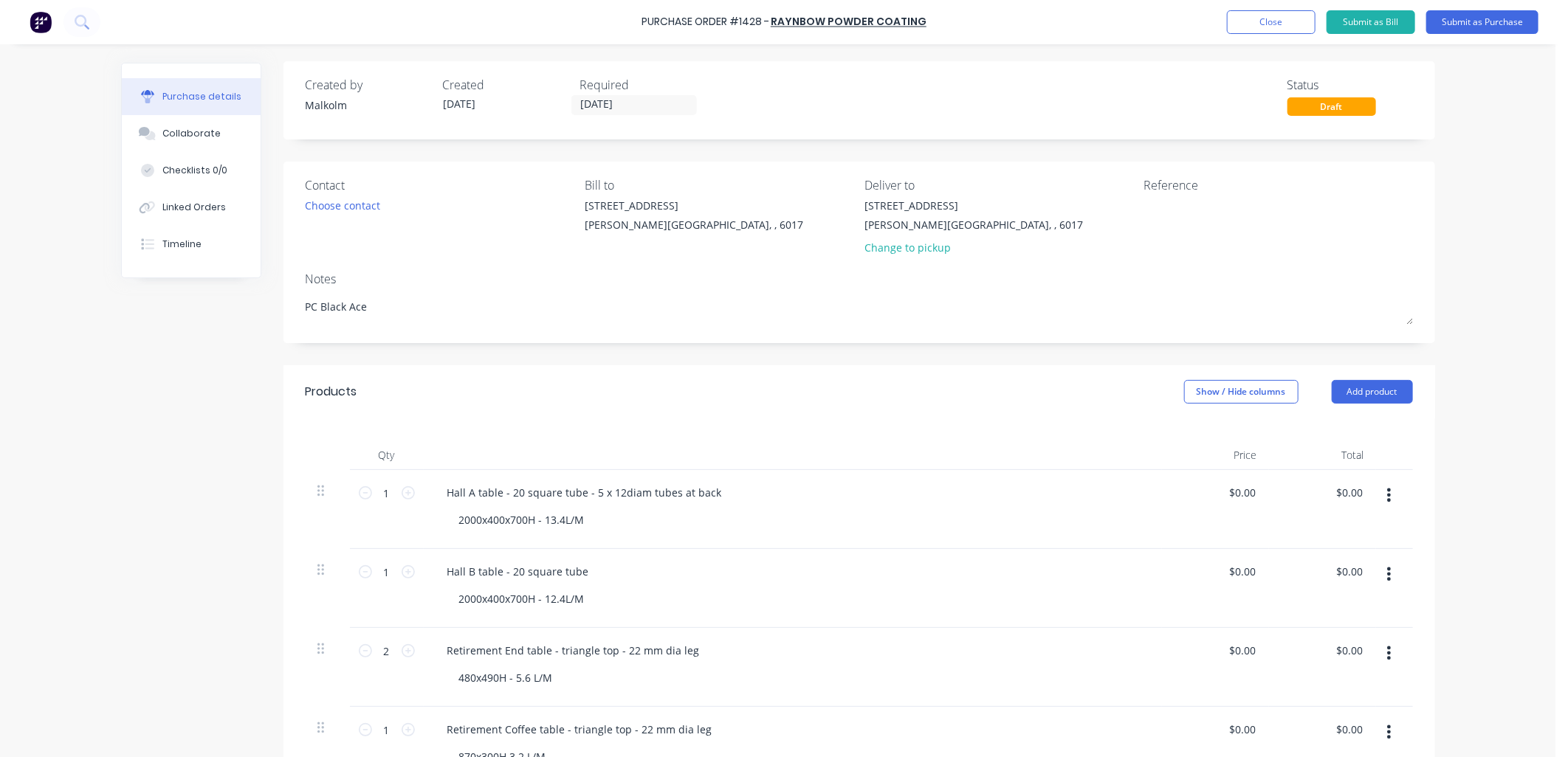
scroll to position [0, 0]
click at [1153, 208] on textarea at bounding box center [1236, 216] width 185 height 33
type textarea "#1329 - Lounge Innov."
type textarea "x"
type textarea "#1329 - Lounge Innov."
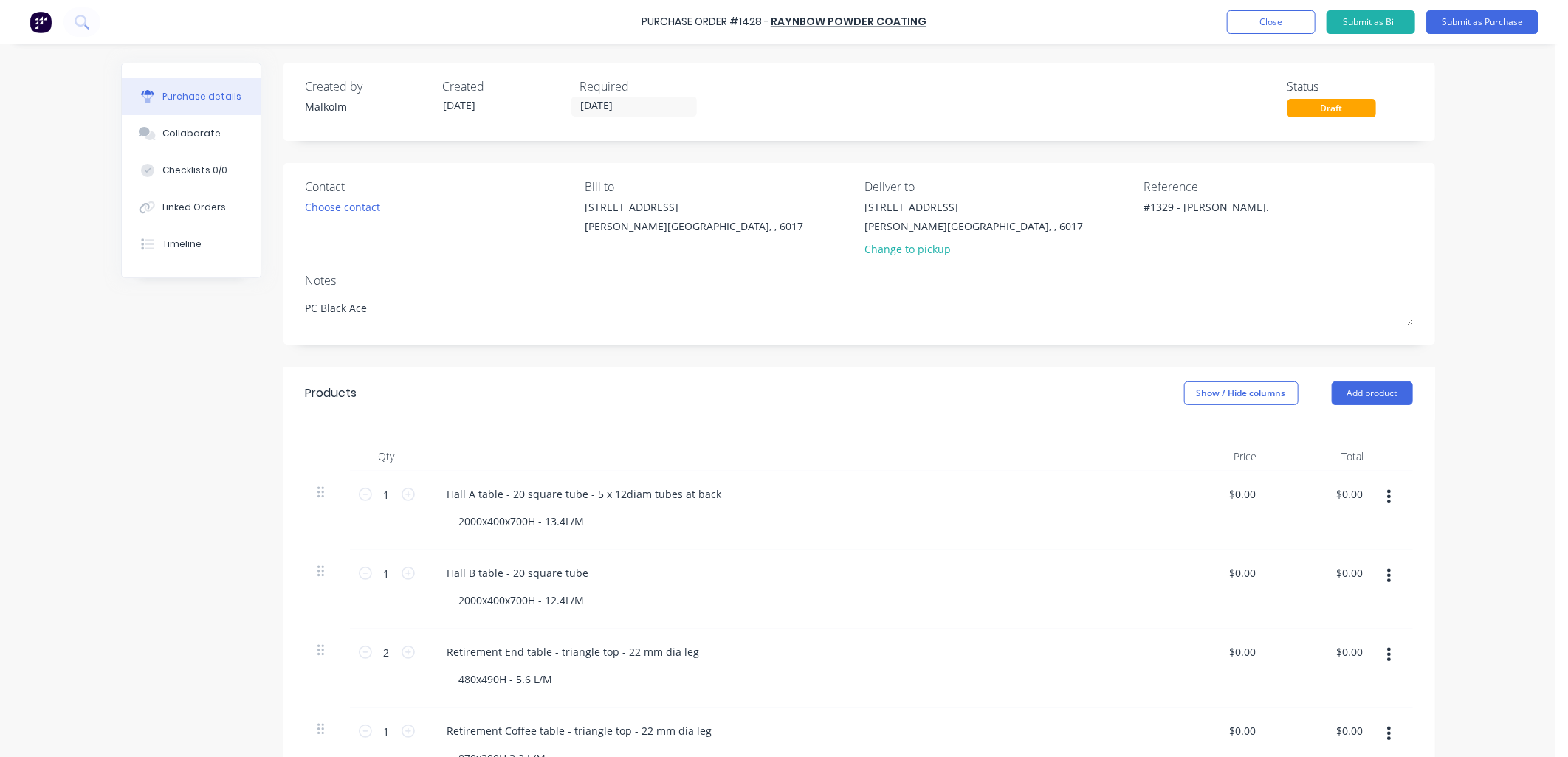
click at [1122, 271] on div "Notes" at bounding box center [859, 280] width 1107 height 18
click at [1448, 24] on button "Submit as Purchase" at bounding box center [1482, 22] width 112 height 24
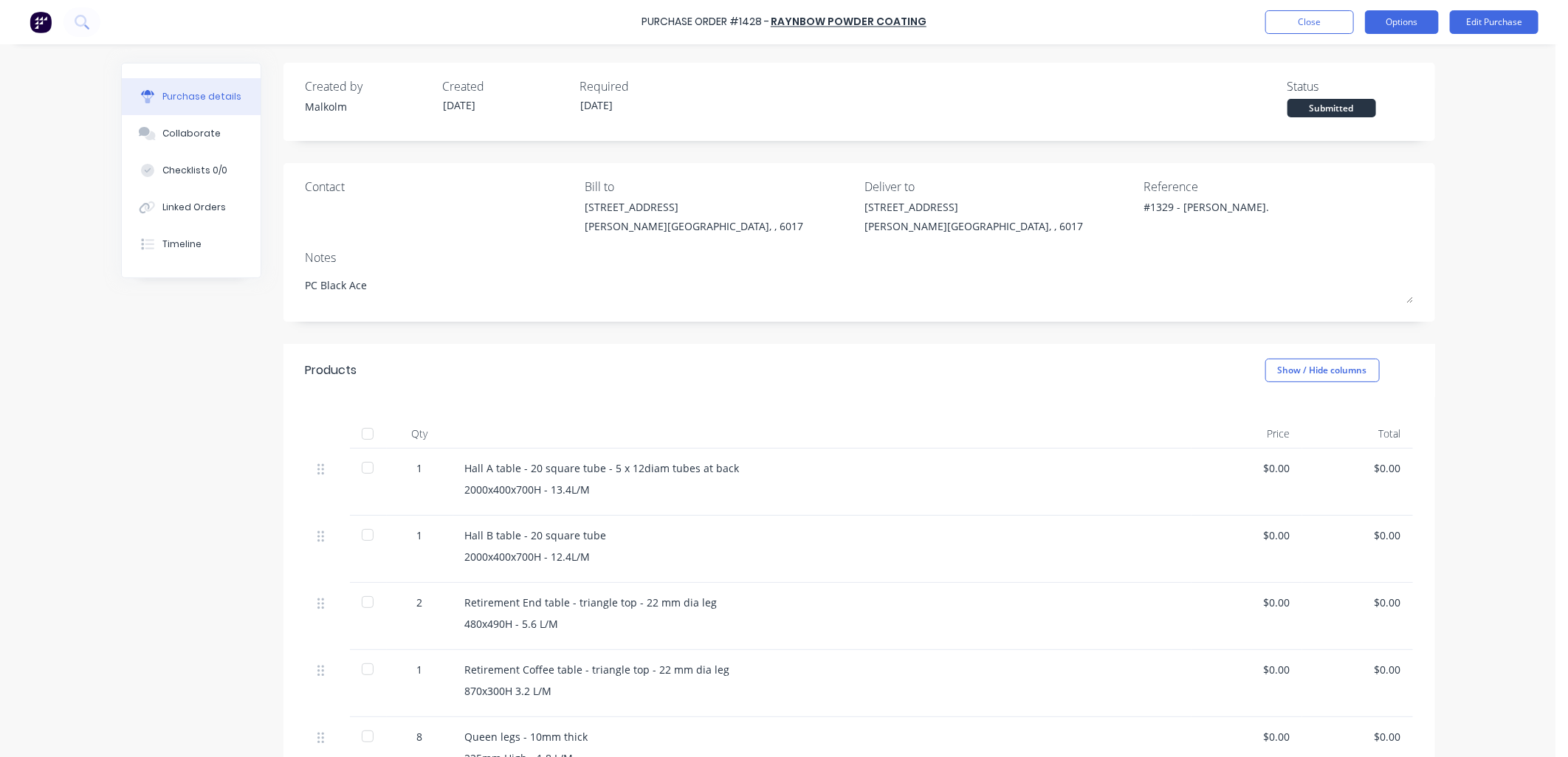
click at [1411, 24] on button "Options" at bounding box center [1401, 22] width 74 height 24
click at [1361, 52] on div "Print / Email" at bounding box center [1368, 60] width 114 height 22
click at [1371, 115] on div "Without pricing" at bounding box center [1368, 119] width 114 height 22
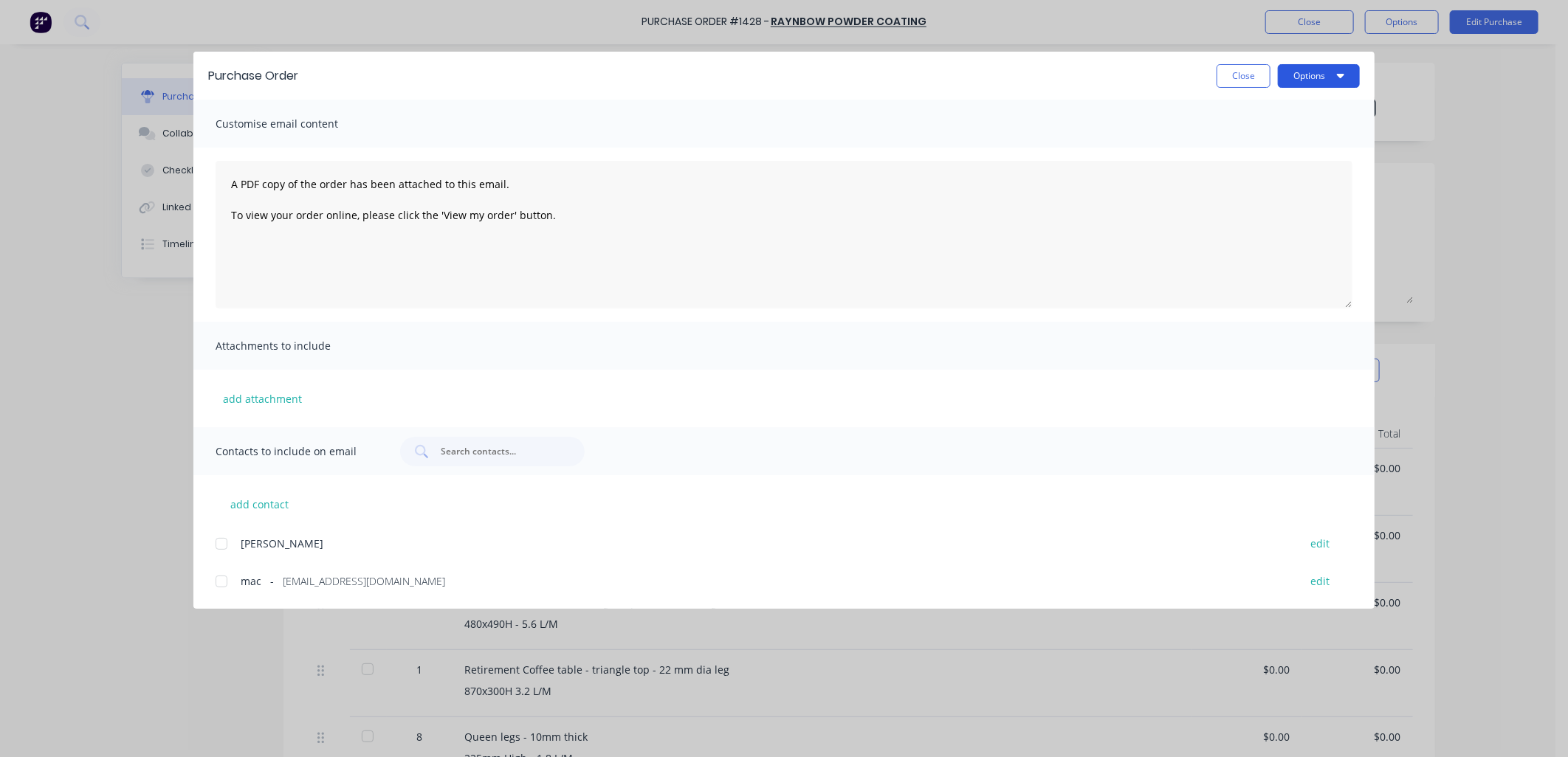
click at [1344, 75] on button "Options" at bounding box center [1319, 76] width 82 height 24
click at [1258, 112] on div "Preview" at bounding box center [1289, 113] width 114 height 22
type textarea "x"
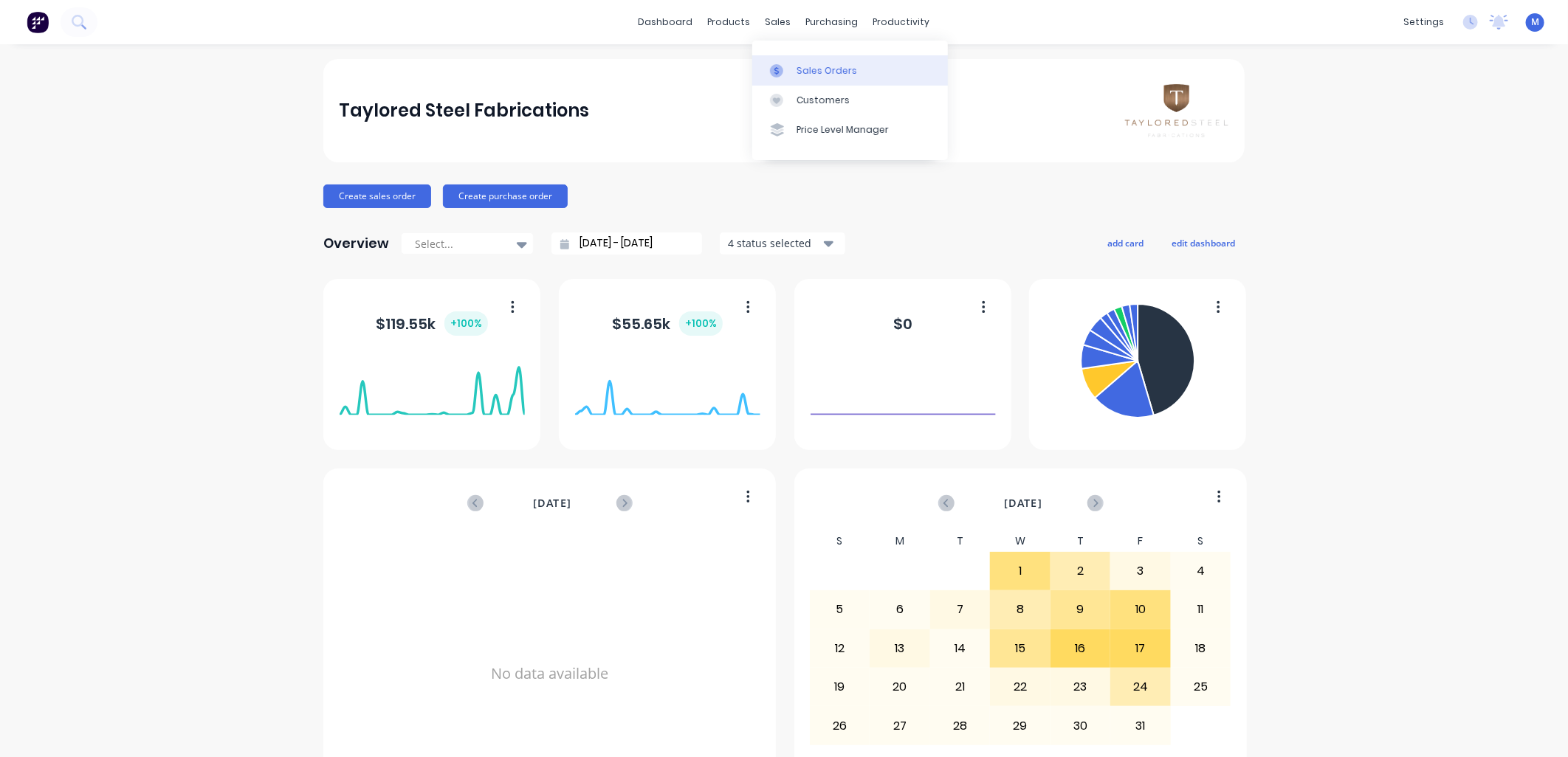
drag, startPoint x: 0, startPoint y: 0, endPoint x: 783, endPoint y: 71, distance: 786.2
click at [783, 71] on div at bounding box center [781, 71] width 22 height 13
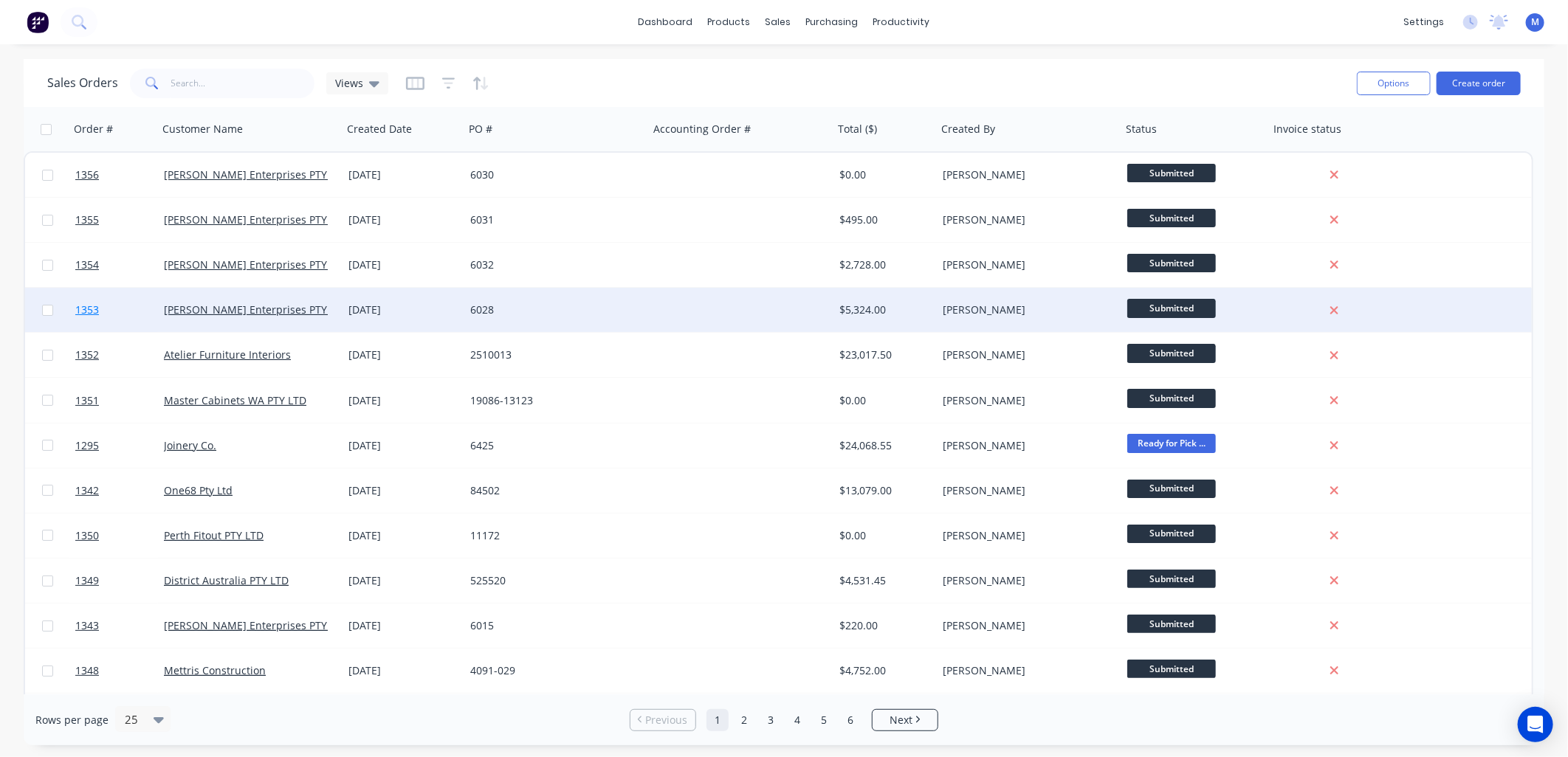
click at [88, 309] on span "1353" at bounding box center [87, 310] width 24 height 15
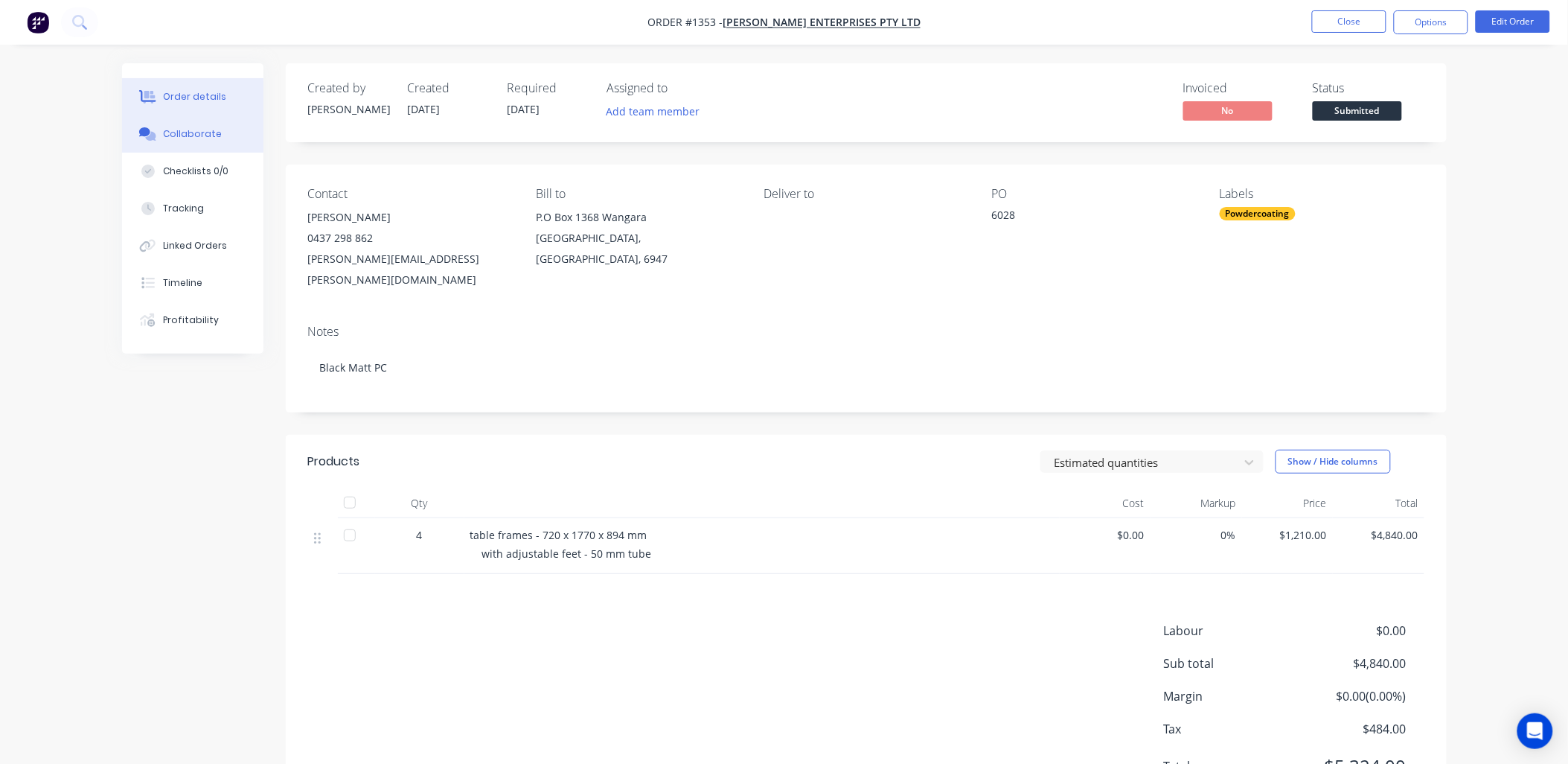
click at [202, 132] on div "Collaborate" at bounding box center [192, 134] width 59 height 14
